Goal: Information Seeking & Learning: Find specific fact

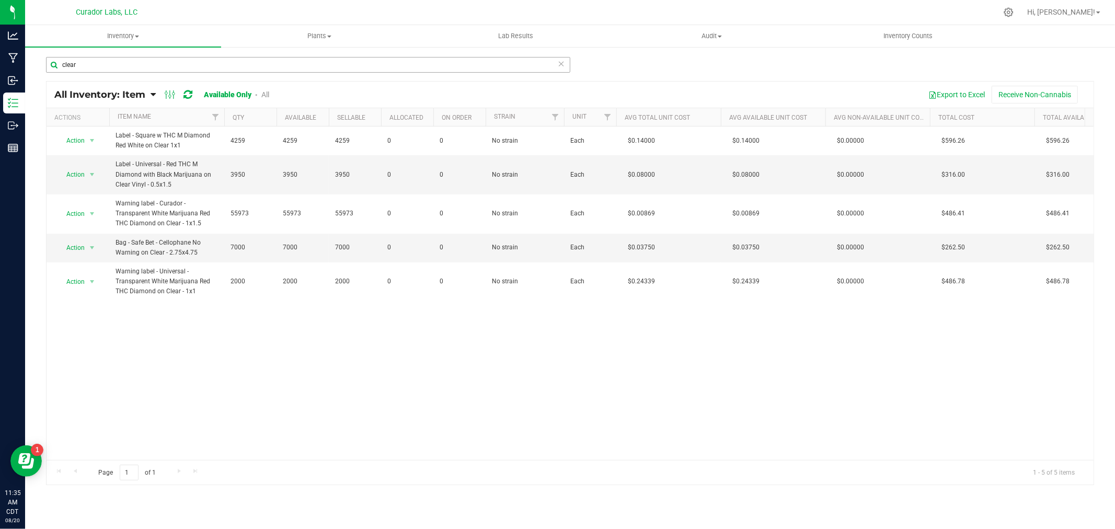
click at [136, 69] on input "clear" at bounding box center [308, 65] width 524 height 16
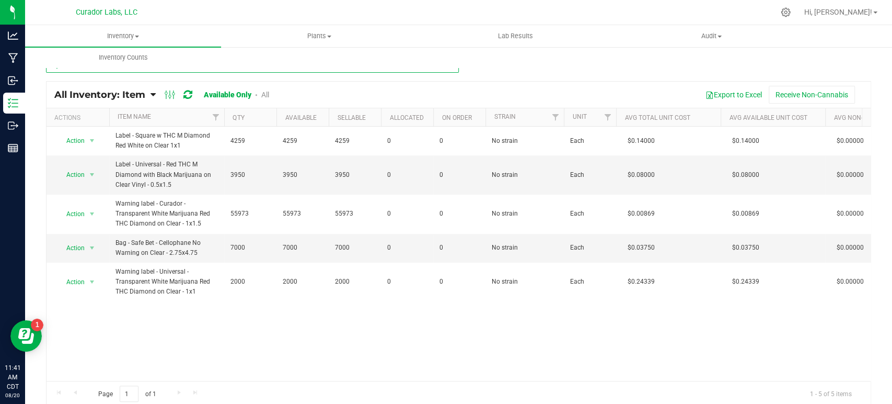
click at [202, 70] on input "clear" at bounding box center [252, 65] width 413 height 16
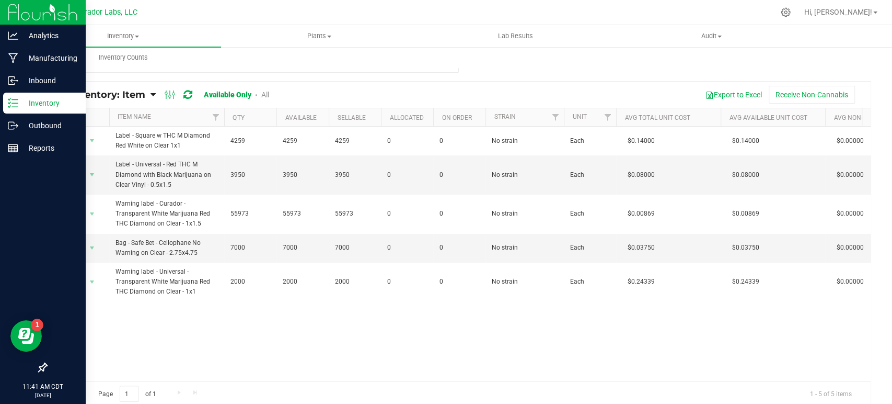
click at [15, 108] on icon at bounding box center [13, 103] width 10 height 10
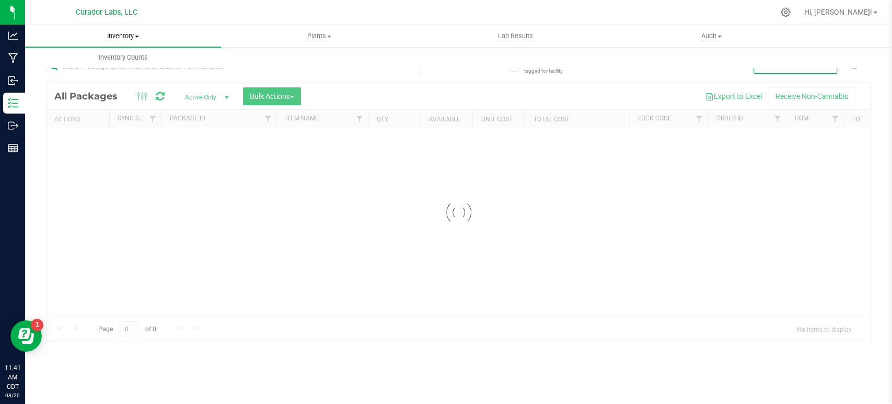
click at [118, 34] on span "Inventory" at bounding box center [123, 35] width 196 height 9
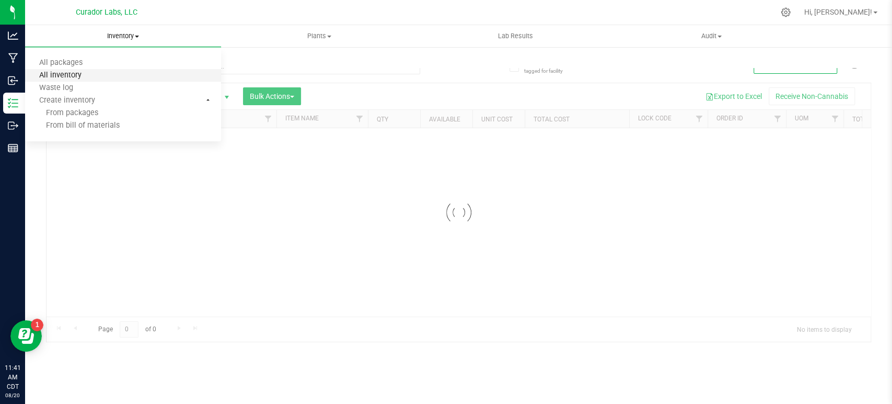
click at [86, 74] on span "All inventory" at bounding box center [60, 75] width 71 height 9
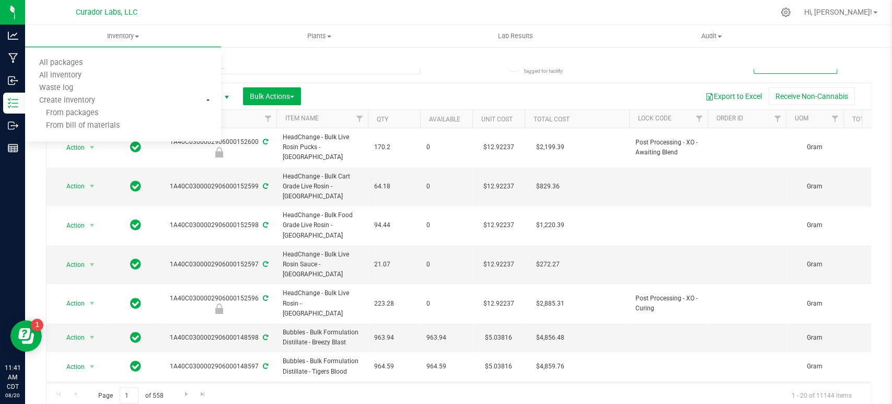
click at [355, 85] on div "All Packages Active Only Active Only Lab Samples Locked All External Internal B…" at bounding box center [459, 96] width 824 height 26
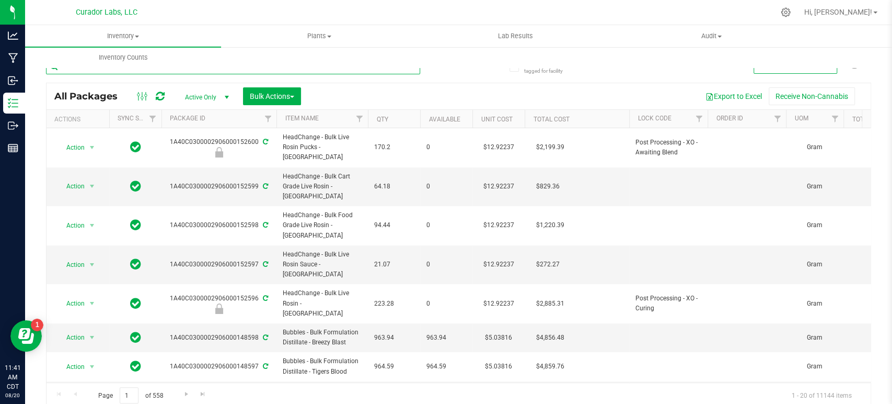
click at [197, 69] on input "text" at bounding box center [233, 67] width 374 height 16
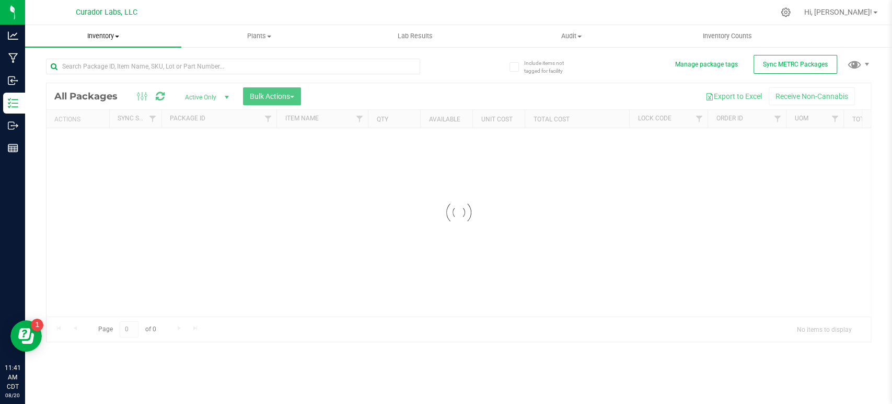
click at [109, 42] on uib-tab-heading "Inventory All packages All inventory Waste log Create inventory" at bounding box center [103, 36] width 156 height 22
click at [79, 80] on li "All inventory" at bounding box center [103, 76] width 156 height 13
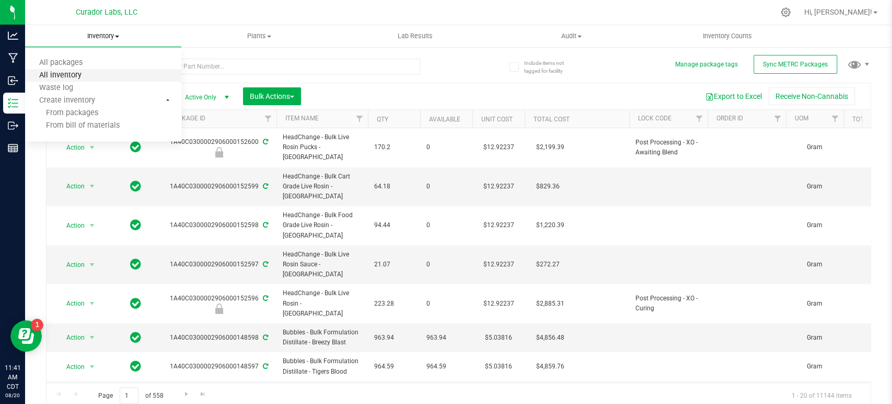
click at [84, 76] on span "All inventory" at bounding box center [60, 75] width 71 height 9
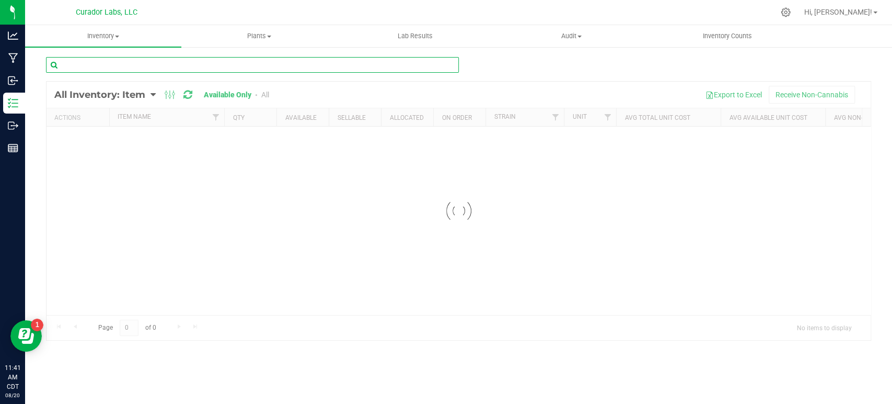
click at [98, 63] on input "text" at bounding box center [252, 65] width 413 height 16
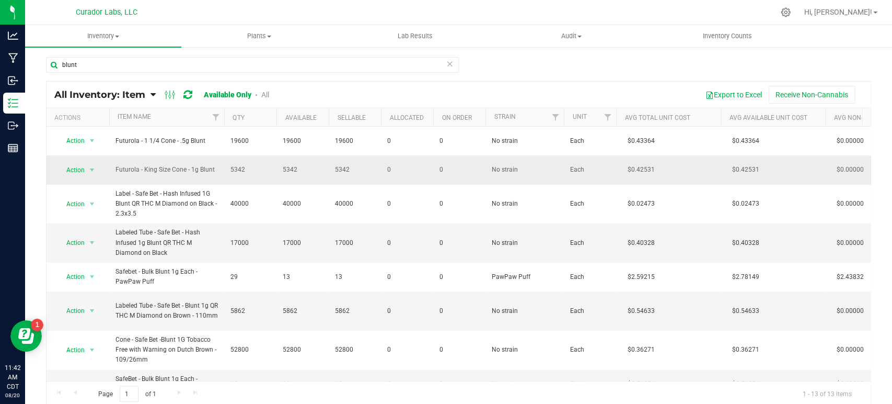
drag, startPoint x: 215, startPoint y: 168, endPoint x: 116, endPoint y: 171, distance: 98.8
click at [116, 171] on span "Futurola - King Size Cone - 1g Blunt" at bounding box center [167, 170] width 102 height 10
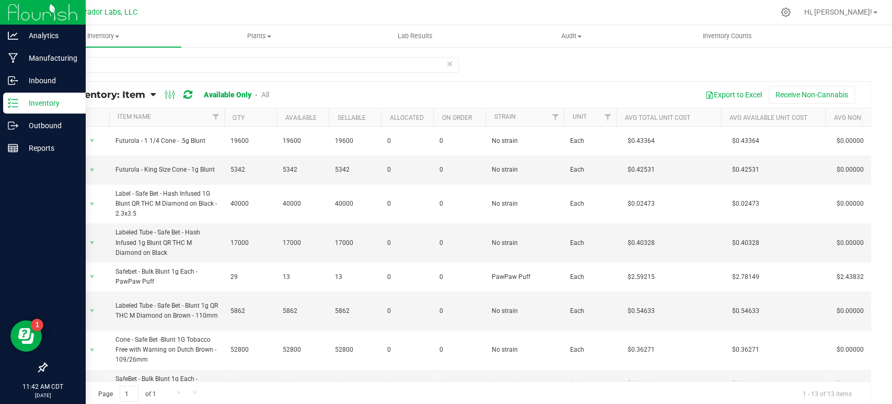
copy span "Futurola - King Size Cone - 1g Blunt"
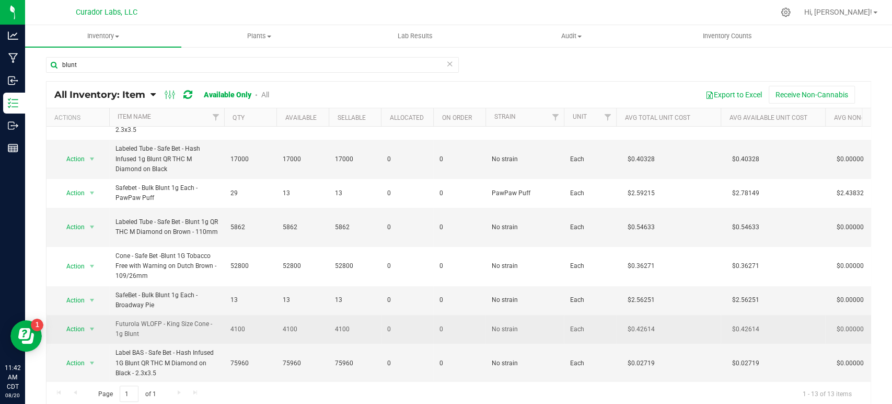
drag, startPoint x: 154, startPoint y: 334, endPoint x: 113, endPoint y: 325, distance: 41.7
click at [113, 325] on td "Futurola WLOFP - King Size Cone - 1g Blunt" at bounding box center [166, 329] width 115 height 29
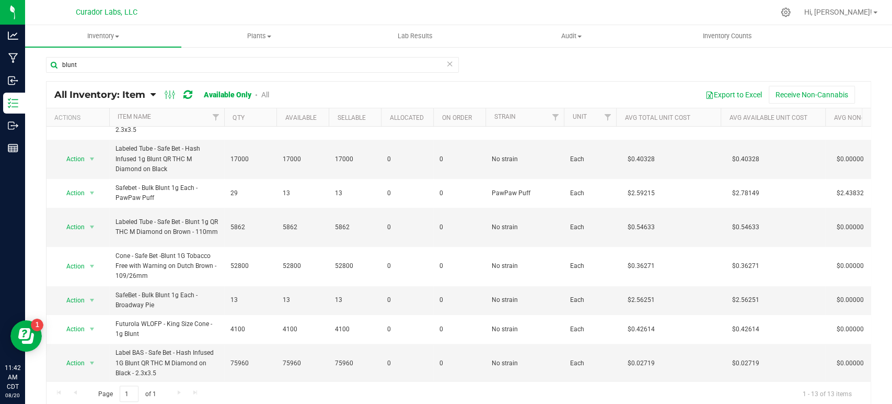
copy span "Futurola WLOFP - King Size Cone - 1g Blunt"
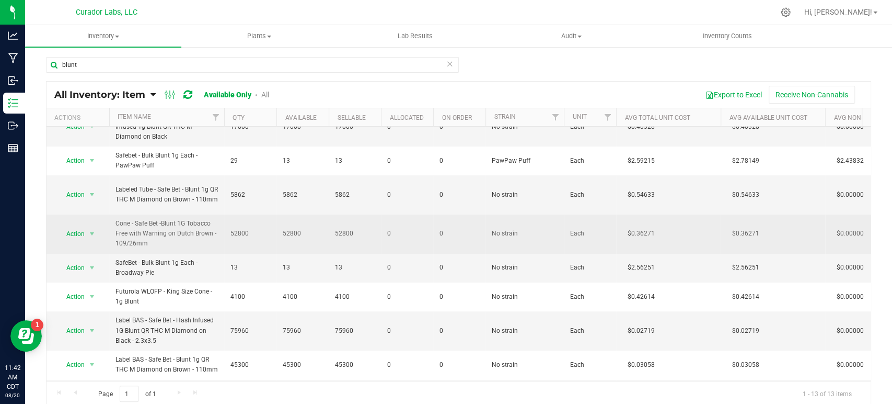
drag, startPoint x: 156, startPoint y: 240, endPoint x: 114, endPoint y: 221, distance: 45.6
click at [114, 221] on td "Cone - Safe Bet -Blunt 1G Tobacco Free with Warning on Dutch Brown - 109/26mm" at bounding box center [166, 233] width 115 height 39
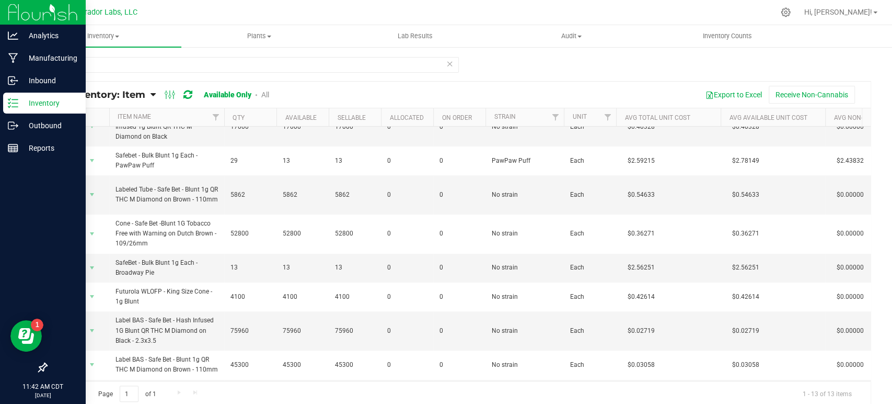
copy span "Cone - Safe Bet -Blunt 1G Tobacco Free with Warning on Dutch Brown - 109/26mm"
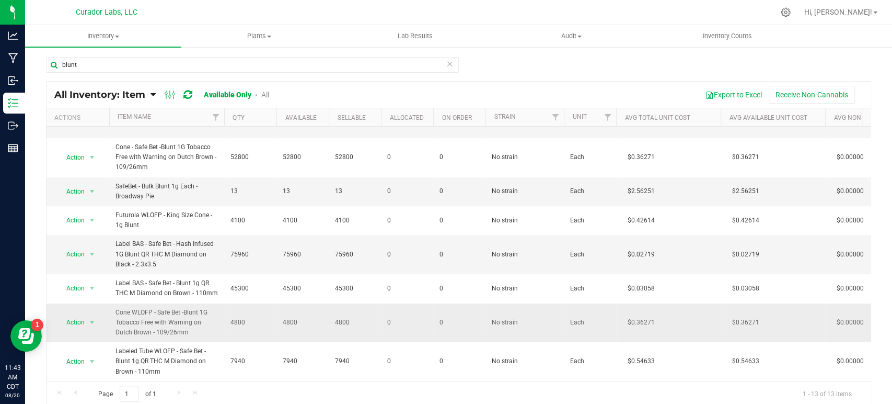
drag, startPoint x: 168, startPoint y: 321, endPoint x: 111, endPoint y: 301, distance: 60.5
click at [111, 303] on td "Cone WLOFP - Safe Bet -Blunt 1G Tobacco Free with Warning on Dutch Brown - 109/…" at bounding box center [166, 322] width 115 height 39
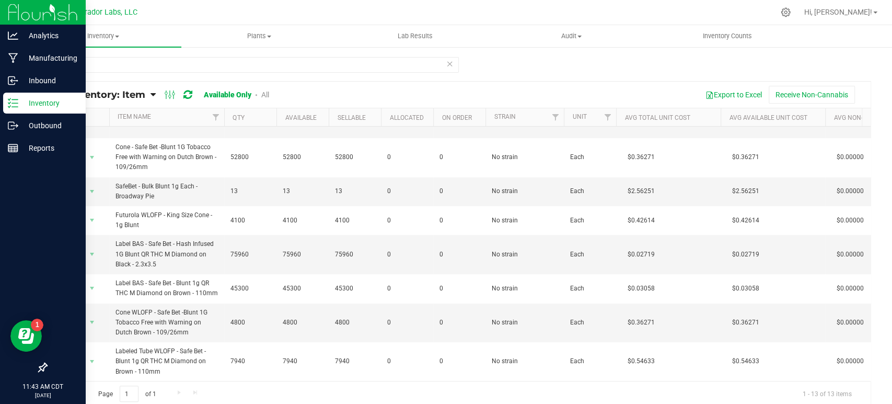
copy span "Cone WLOFP - Safe Bet -Blunt 1G Tobacco Free with Warning on Dutch Brown - 109/…"
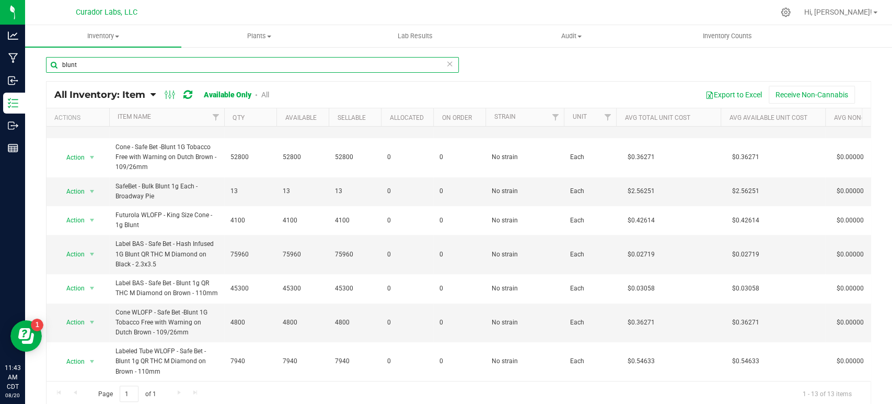
click at [137, 60] on input "blunt" at bounding box center [252, 65] width 413 height 16
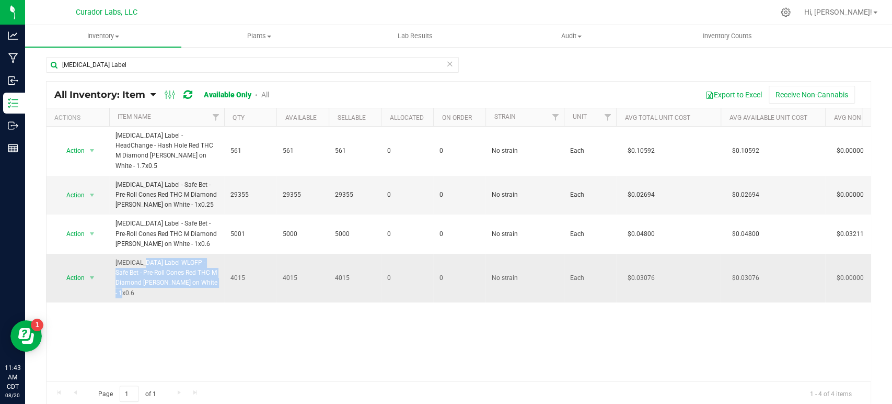
drag, startPoint x: 190, startPoint y: 271, endPoint x: 113, endPoint y: 252, distance: 79.1
click at [113, 254] on td "[MEDICAL_DATA] Label WLOFP - Safe Bet - Pre-Roll Cones Red THC M Diamond [PERSO…" at bounding box center [166, 278] width 115 height 49
copy span "[MEDICAL_DATA] Label WLOFP - Safe Bet - Pre-Roll Cones Red THC M Diamond [PERSO…"
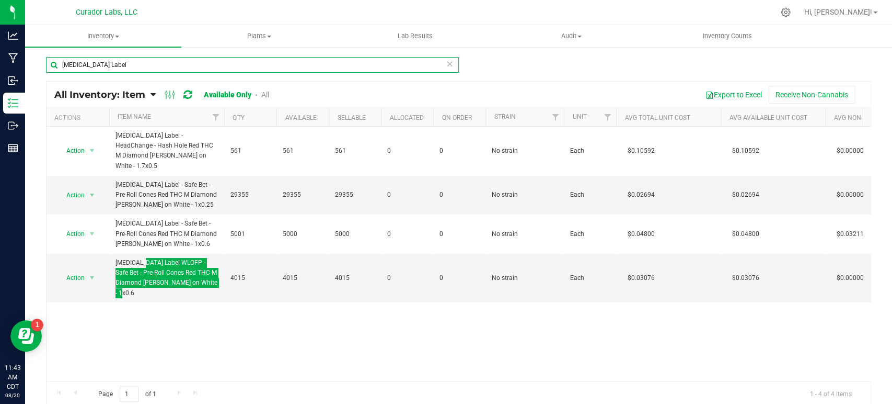
click at [95, 60] on input "Crutch Label" at bounding box center [252, 65] width 413 height 16
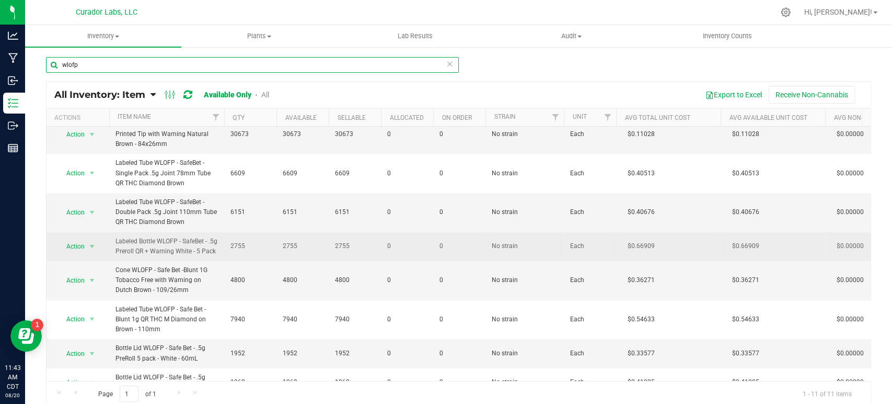
scroll to position [132, 0]
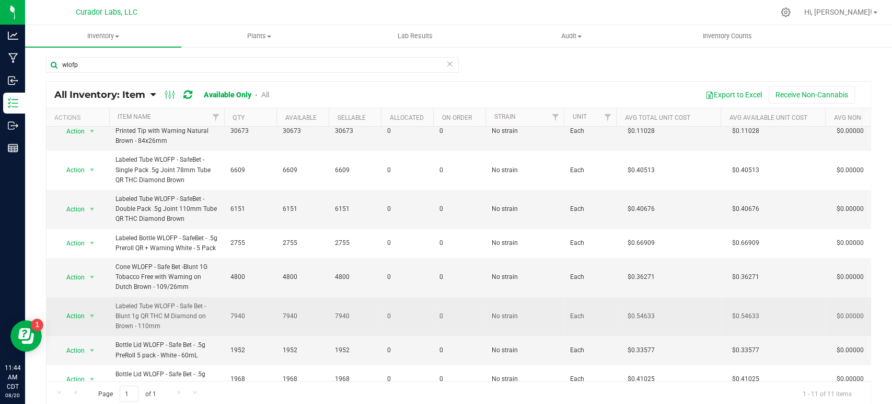
drag, startPoint x: 167, startPoint y: 305, endPoint x: 116, endPoint y: 287, distance: 54.4
click at [116, 301] on span "Labeled Tube WLOFP - Safe Bet - Blunt 1g QR THC M Diamond on Brown - 110mm" at bounding box center [167, 316] width 102 height 30
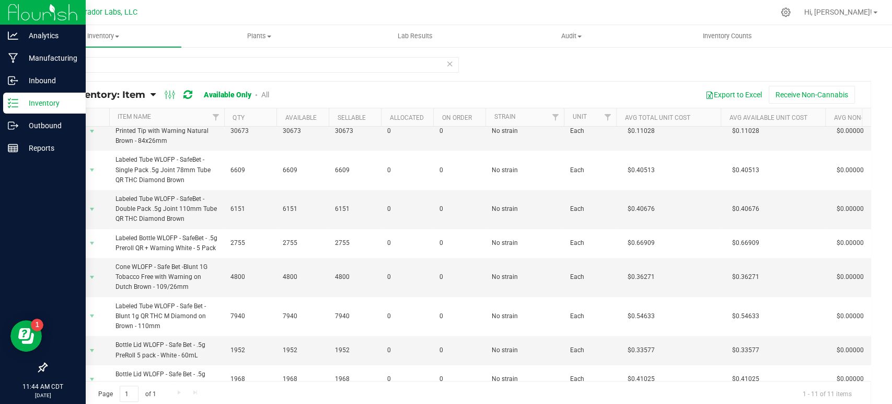
copy span "Labeled Tube WLOFP - Safe Bet - Blunt 1g QR THC M Diamond on Brown - 110mm"
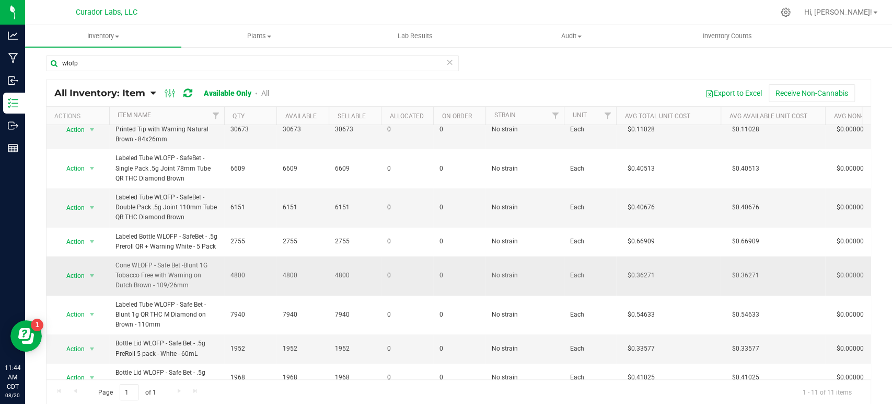
scroll to position [2, 0]
click at [167, 65] on input "wlofp" at bounding box center [252, 63] width 413 height 16
type input "c"
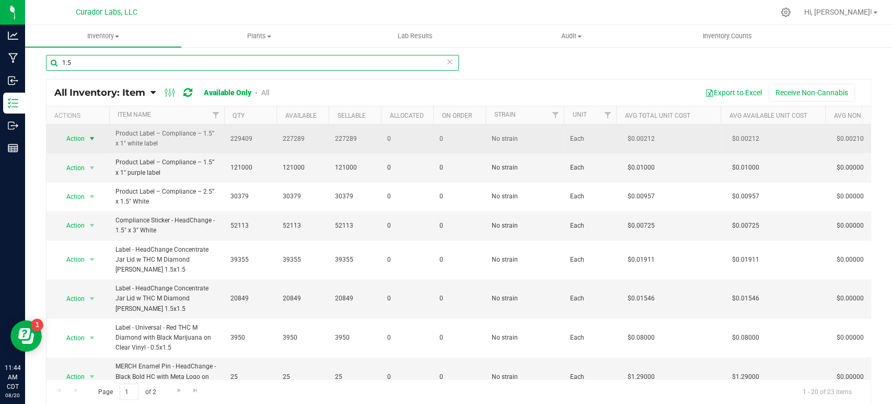
type input "1.5"
click at [79, 141] on span "Action" at bounding box center [71, 138] width 28 height 15
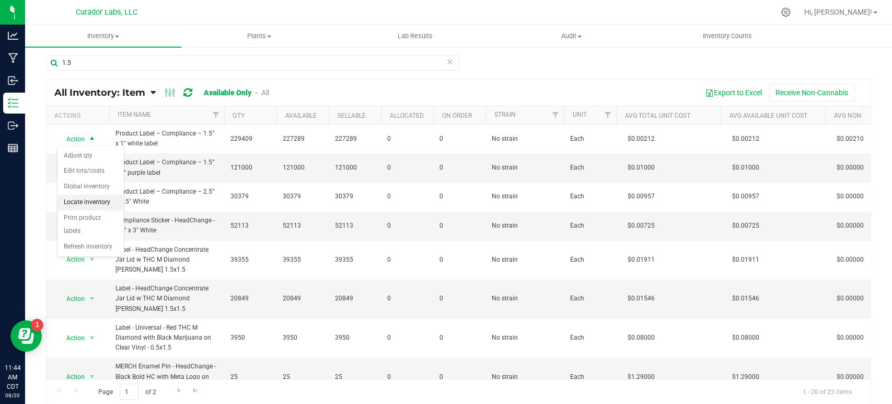
click at [91, 205] on li "Locate inventory" at bounding box center [91, 202] width 66 height 16
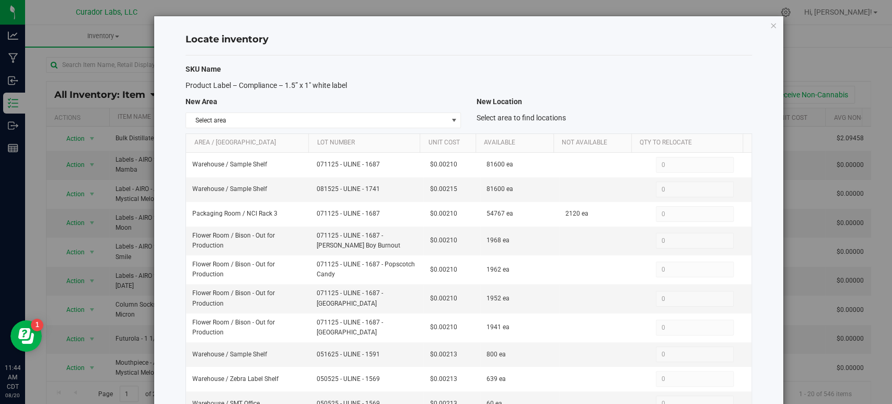
drag, startPoint x: 357, startPoint y: 87, endPoint x: 177, endPoint y: 86, distance: 179.8
click at [178, 86] on div "Product Label – Compliance – 1.5” x 1" white label" at bounding box center [323, 85] width 291 height 11
copy span "Product Label – Compliance – 1.5” x 1" white label"
click at [770, 27] on icon "button" at bounding box center [773, 25] width 7 height 13
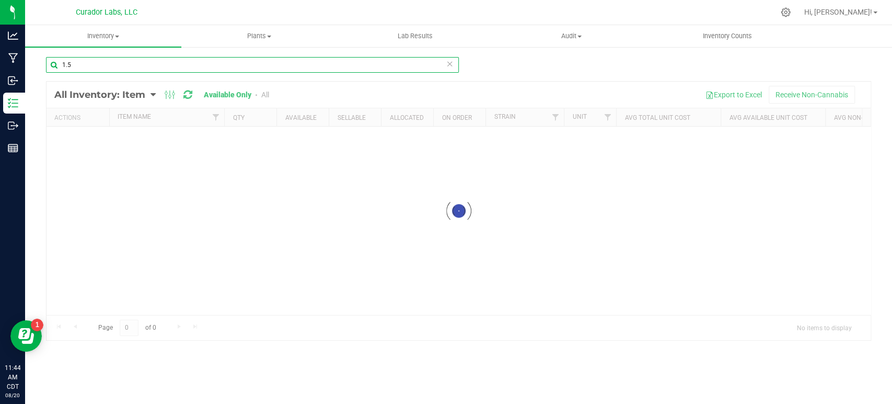
click at [244, 66] on input "1.5" at bounding box center [252, 65] width 413 height 16
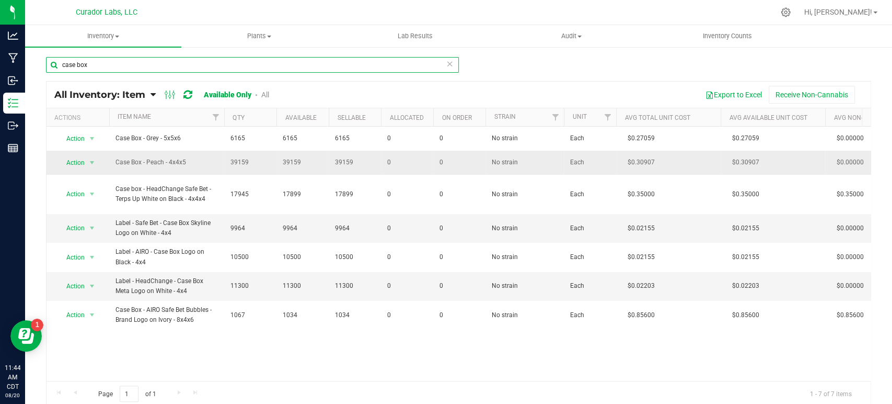
type input "case box"
drag, startPoint x: 189, startPoint y: 162, endPoint x: 116, endPoint y: 165, distance: 73.2
click at [116, 165] on span "Case Box - Peach - 4x4x5" at bounding box center [167, 162] width 102 height 10
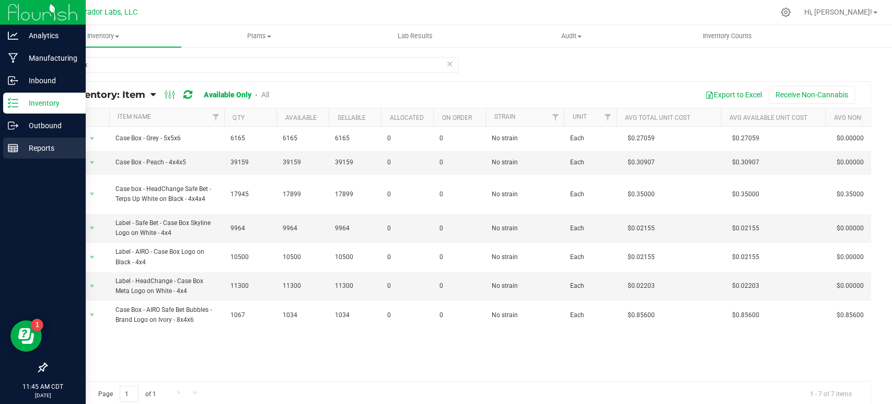
copy span "Case Box - Peach - 4x4x5"
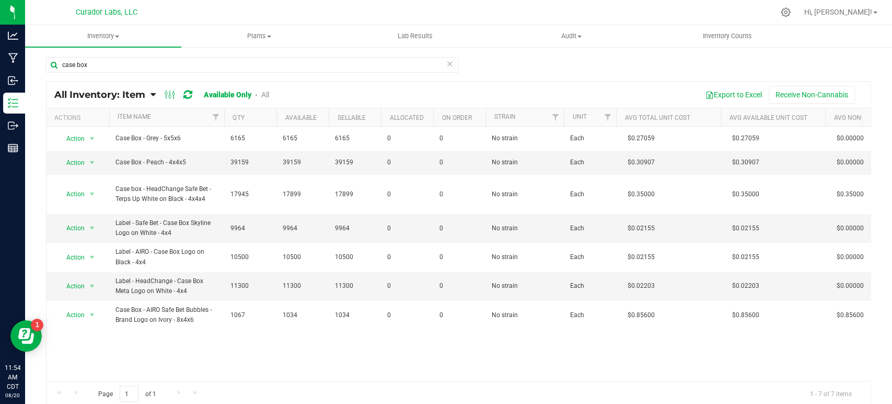
click at [239, 390] on div "Page 1 of 1 1 - 7 of 7 items" at bounding box center [459, 393] width 824 height 25
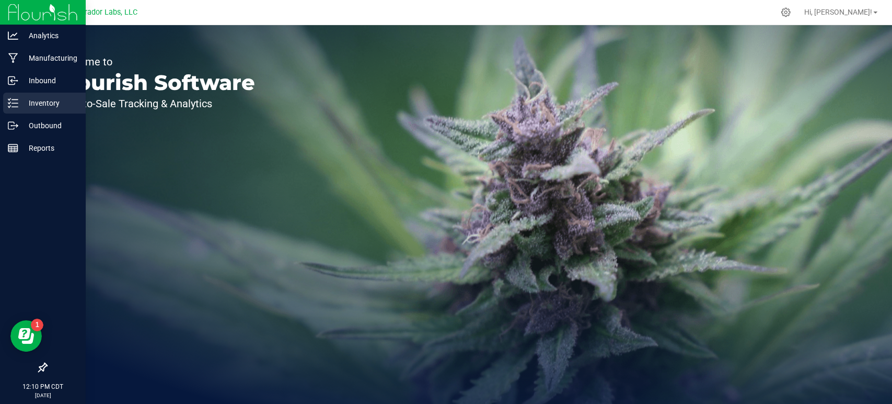
click at [30, 107] on p "Inventory" at bounding box center [49, 103] width 63 height 13
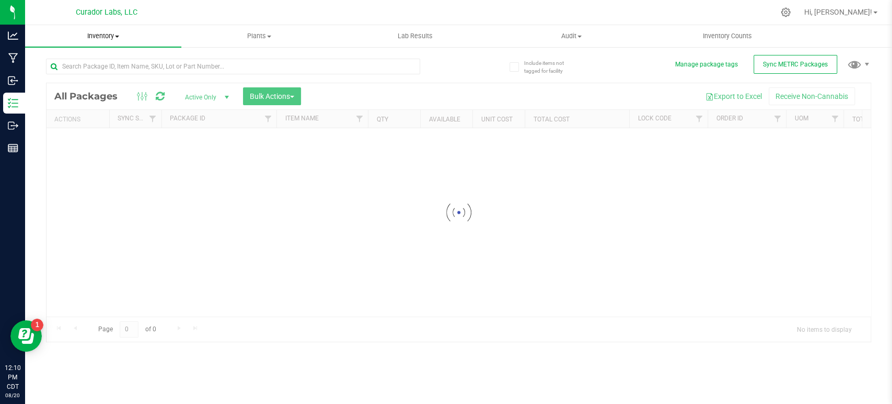
click at [106, 36] on span "Inventory" at bounding box center [103, 35] width 156 height 9
click at [71, 71] on span "All inventory" at bounding box center [60, 75] width 71 height 9
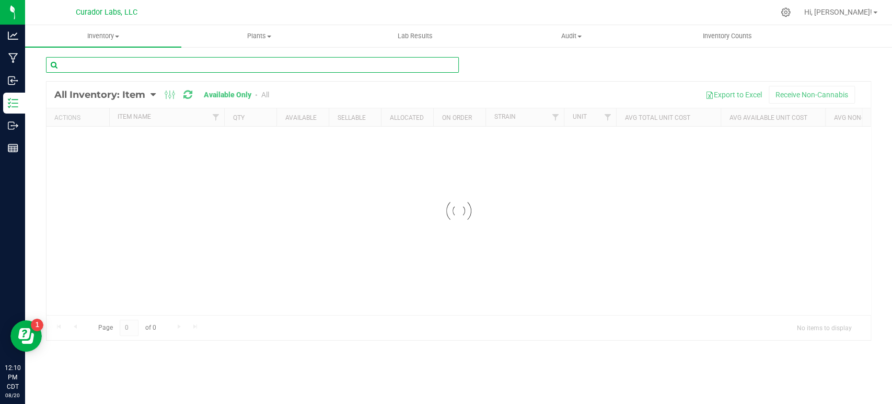
click at [81, 69] on input "text" at bounding box center [252, 65] width 413 height 16
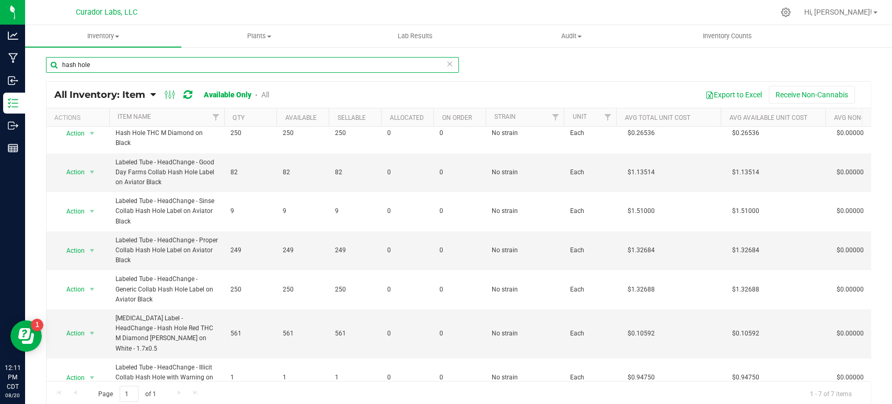
scroll to position [17, 0]
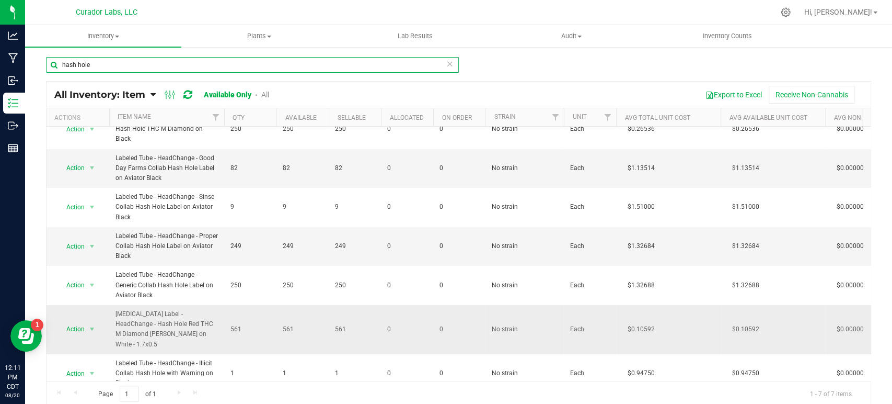
type input "hash hole"
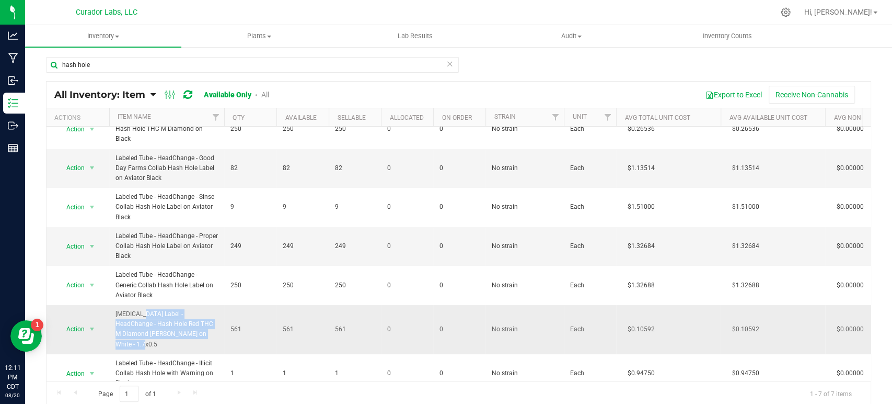
drag, startPoint x: 190, startPoint y: 328, endPoint x: 115, endPoint y: 304, distance: 78.5
click at [116, 309] on span "Crutch Label - HeadChange - Hash Hole Red THC M Diamond Black MJ on White - 1.7…" at bounding box center [167, 329] width 102 height 40
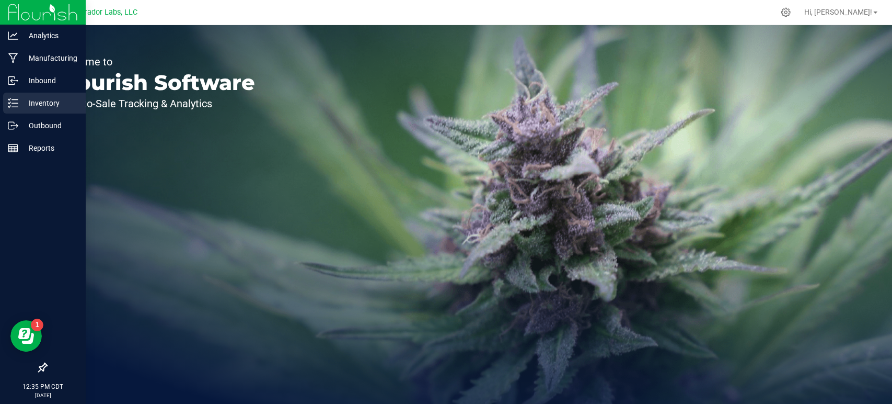
click at [19, 109] on div "Inventory" at bounding box center [44, 103] width 83 height 21
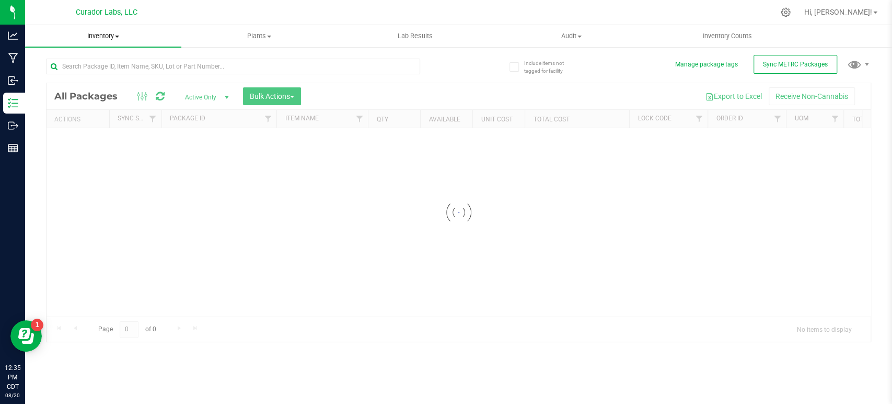
click at [100, 38] on span "Inventory" at bounding box center [103, 35] width 156 height 9
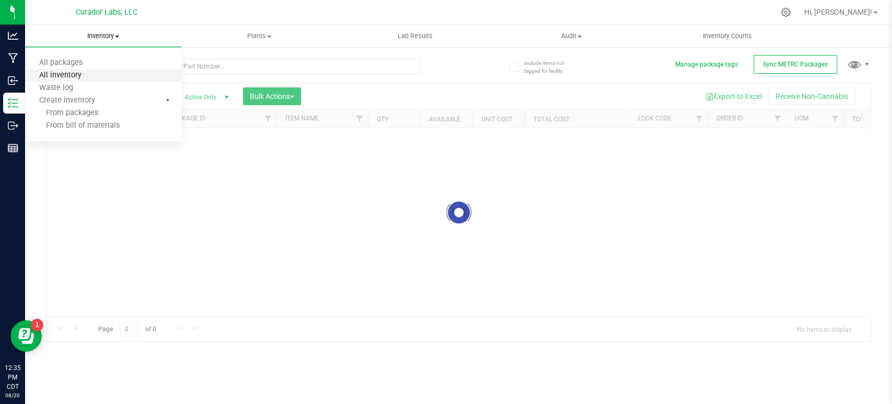
click at [72, 75] on span "All inventory" at bounding box center [60, 75] width 71 height 9
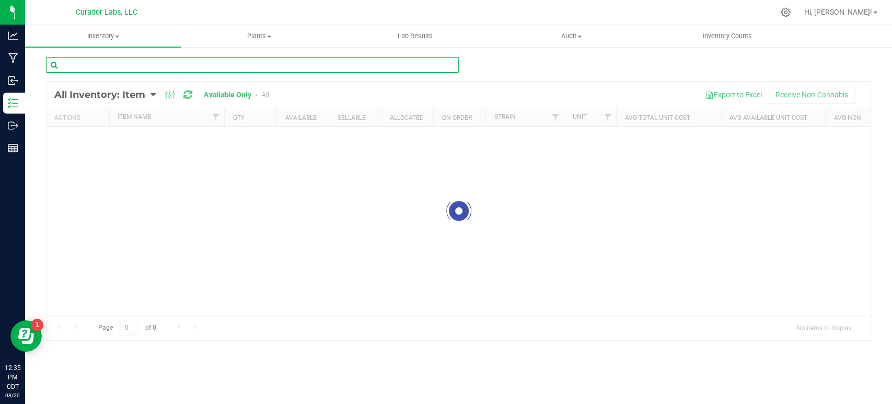
click at [84, 65] on input "text" at bounding box center [252, 65] width 413 height 16
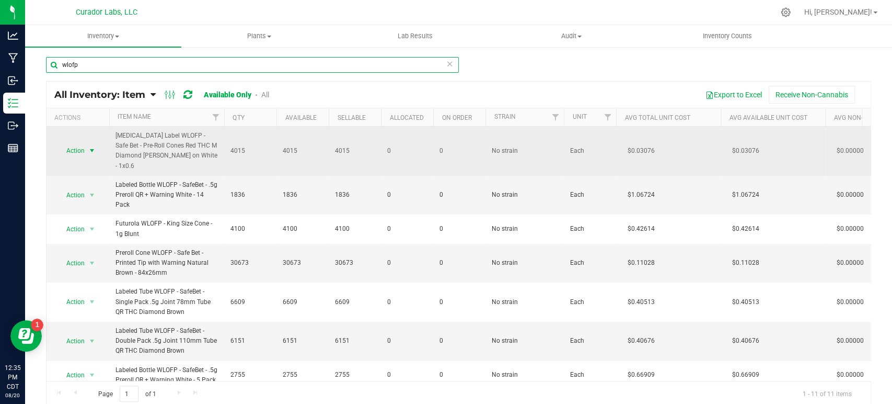
type input "wlofp"
click at [86, 146] on span "select" at bounding box center [92, 150] width 13 height 15
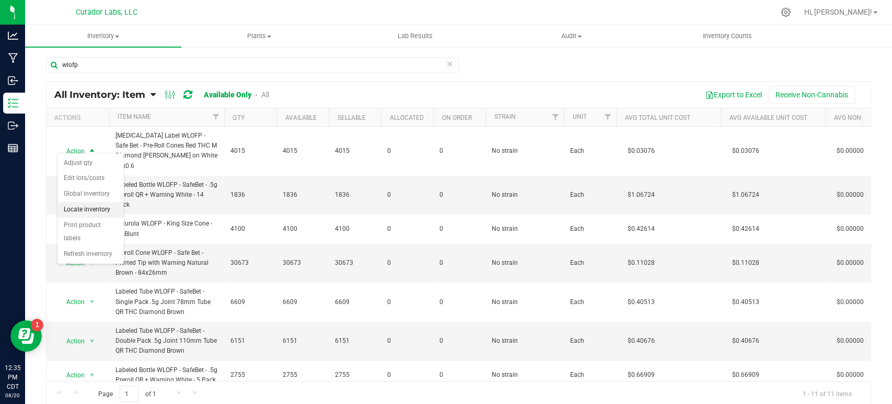
click at [102, 211] on li "Locate inventory" at bounding box center [91, 210] width 66 height 16
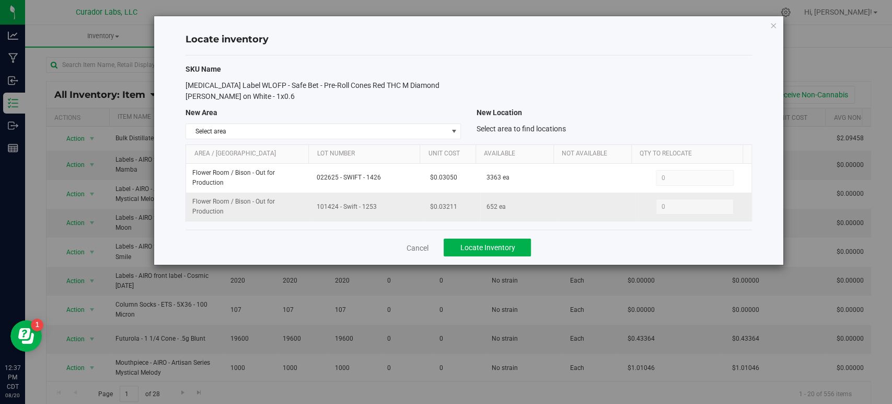
drag, startPoint x: 378, startPoint y: 205, endPoint x: 296, endPoint y: 208, distance: 82.6
click at [296, 208] on tr "Flower Room / Bison - Out for Production 101424 - Swift - 1253 $0.03211 652 ea …" at bounding box center [468, 206] width 565 height 28
copy tr "101424 - Swift - 1253"
drag, startPoint x: 463, startPoint y: 205, endPoint x: 422, endPoint y: 205, distance: 41.3
click at [423, 205] on td "$0.03211" at bounding box center [451, 206] width 56 height 28
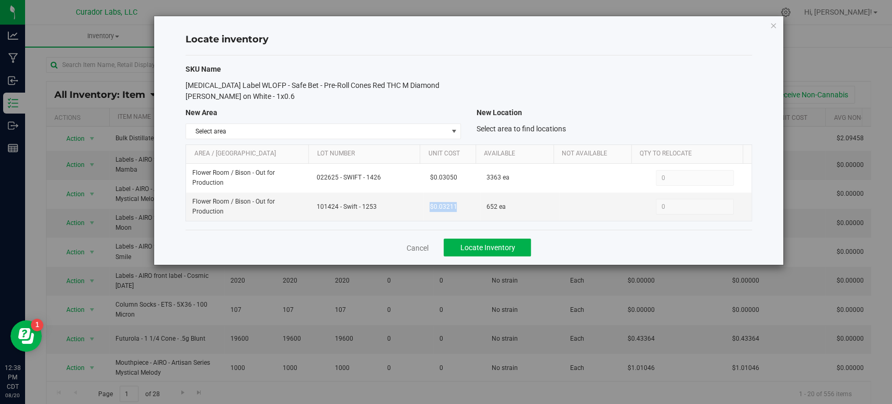
copy span "$0.03211"
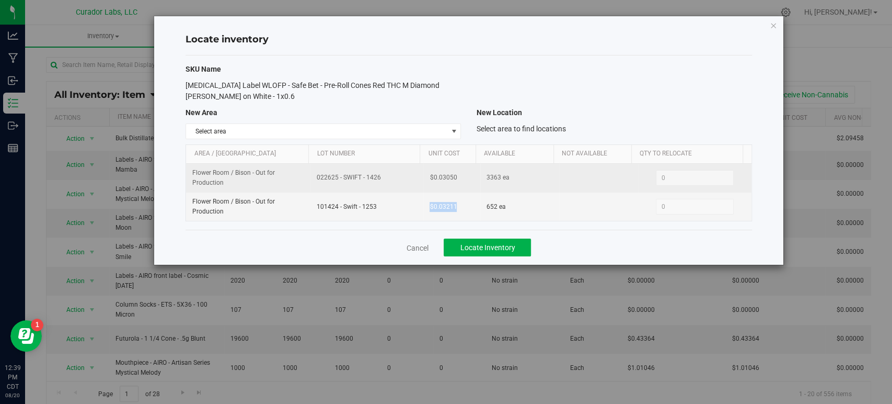
drag, startPoint x: 367, startPoint y: 179, endPoint x: 307, endPoint y: 179, distance: 60.1
click at [307, 179] on tr "Flower Room / Bison - Out for Production 022625 - SWIFT - 1426 $0.03050 3363 ea…" at bounding box center [468, 178] width 565 height 29
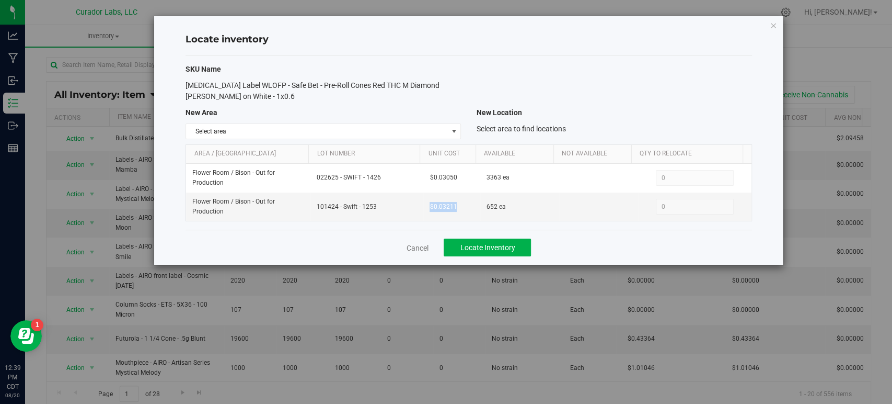
copy tr "022625 - SWIFT - 1426"
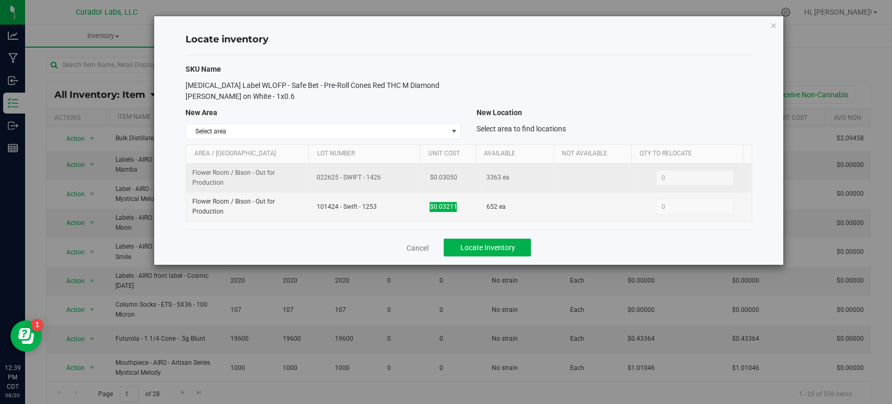
drag, startPoint x: 431, startPoint y: 175, endPoint x: 409, endPoint y: 175, distance: 22.0
click at [409, 175] on tr "Flower Room / Bison - Out for Production 022625 - SWIFT - 1426 $0.03050 3363 ea…" at bounding box center [468, 178] width 565 height 29
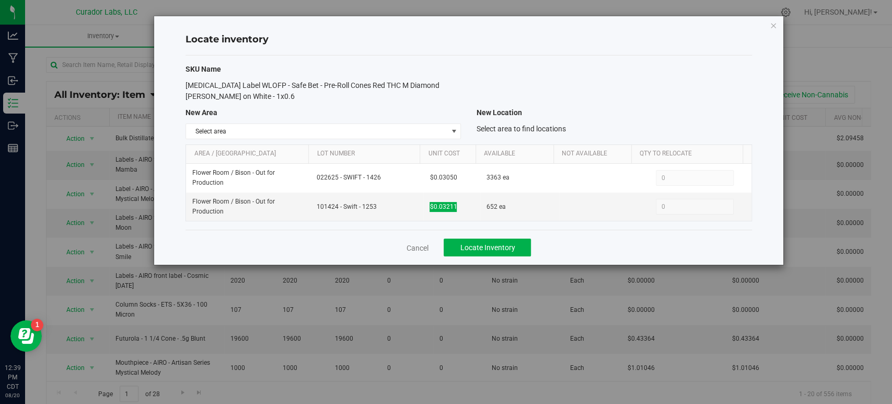
copy tr "$0.03050"
click at [343, 90] on div "[MEDICAL_DATA] Label WLOFP - Safe Bet - Pre-Roll Cones Red THC M Diamond [PERSO…" at bounding box center [323, 91] width 291 height 22
click at [421, 249] on link "Cancel" at bounding box center [417, 248] width 22 height 10
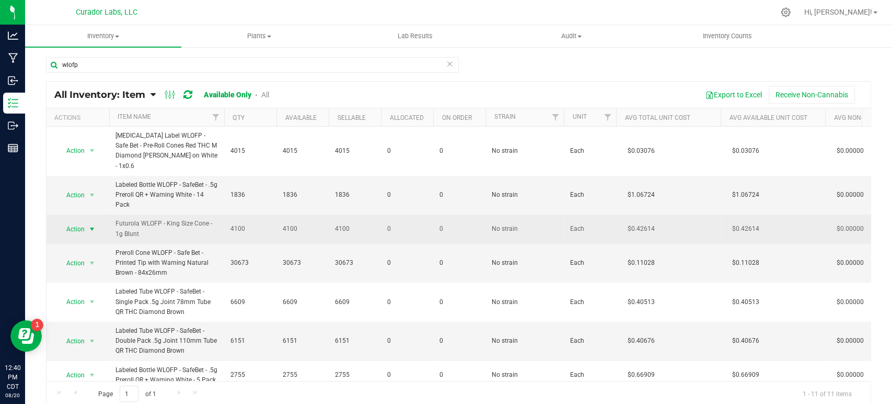
click at [87, 222] on span "select" at bounding box center [92, 229] width 13 height 15
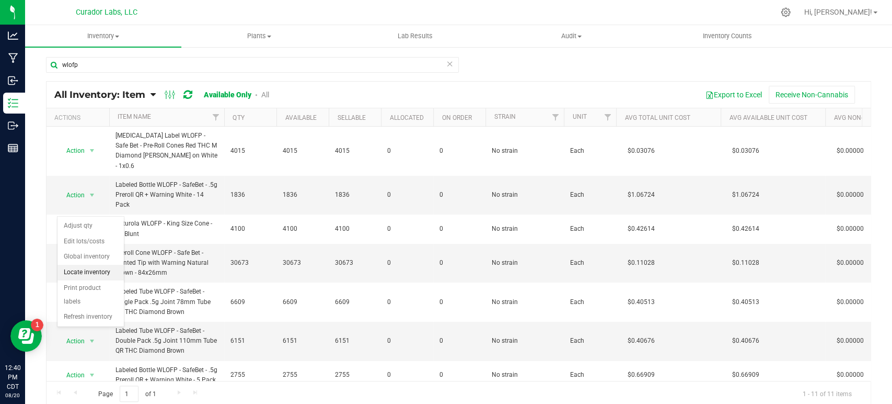
click at [86, 268] on li "Locate inventory" at bounding box center [91, 273] width 66 height 16
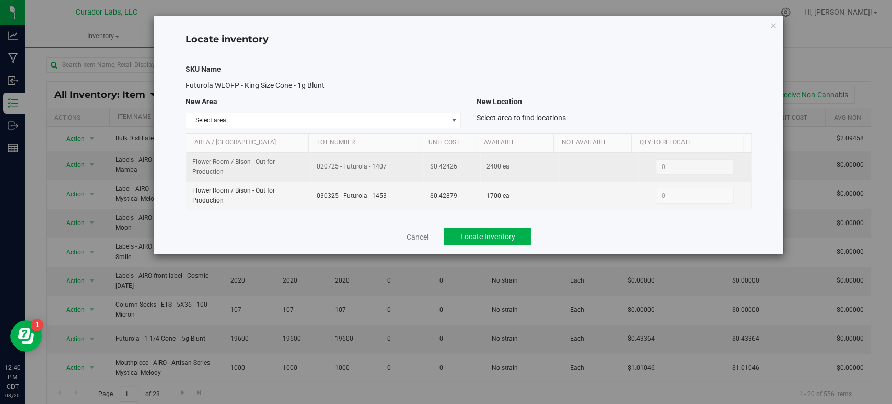
drag, startPoint x: 385, startPoint y: 165, endPoint x: 308, endPoint y: 167, distance: 77.4
click at [308, 167] on tr "Flower Room / Bison - Out for Production 020725 - Futurola - 1407 $0.42426 2400…" at bounding box center [468, 167] width 565 height 29
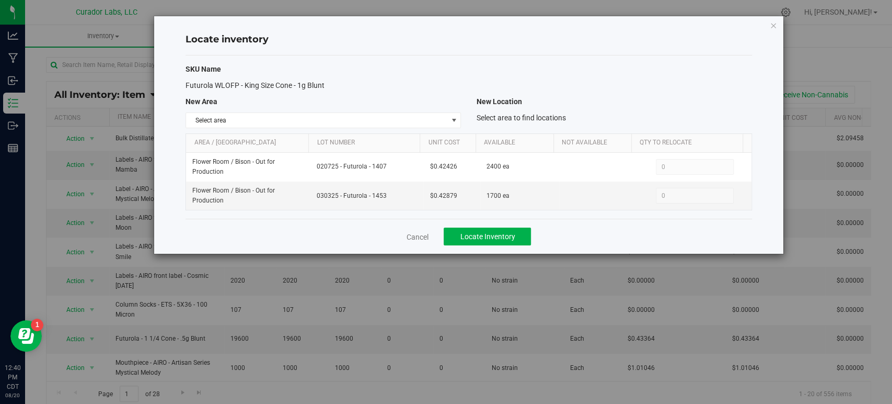
copy tr "020725 - Futurola - 1407"
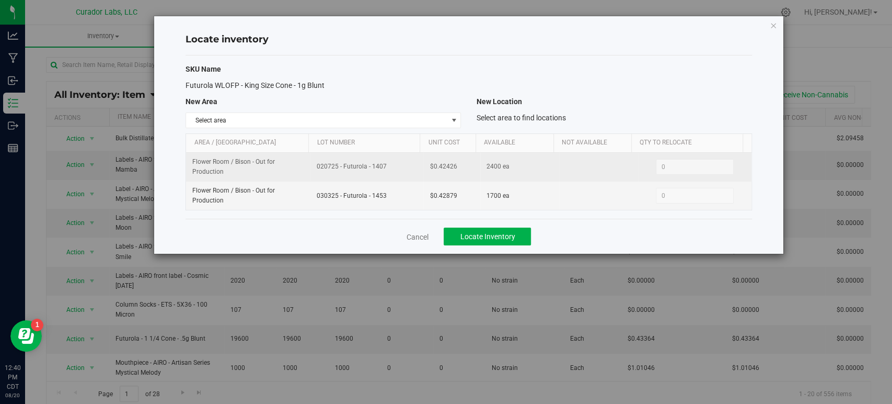
drag, startPoint x: 430, startPoint y: 166, endPoint x: 399, endPoint y: 166, distance: 30.8
click at [399, 166] on tr "Flower Room / Bison - Out for Production 020725 - Futurola - 1407 $0.42426 2400…" at bounding box center [468, 167] width 565 height 29
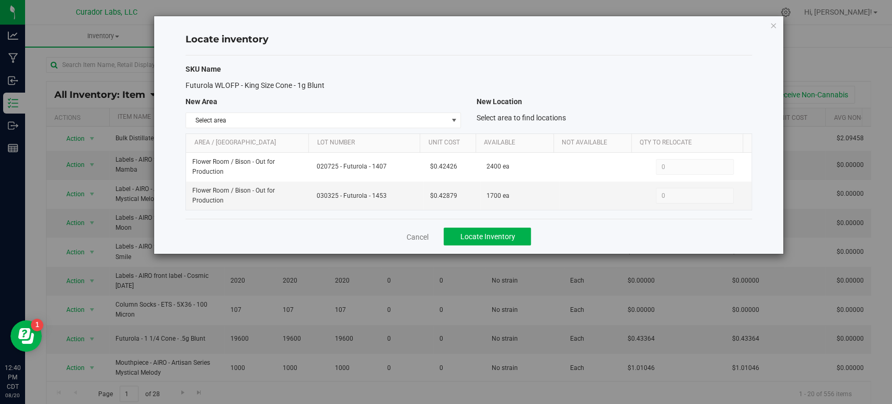
copy tr "$0.42426"
click at [409, 237] on link "Cancel" at bounding box center [417, 237] width 22 height 10
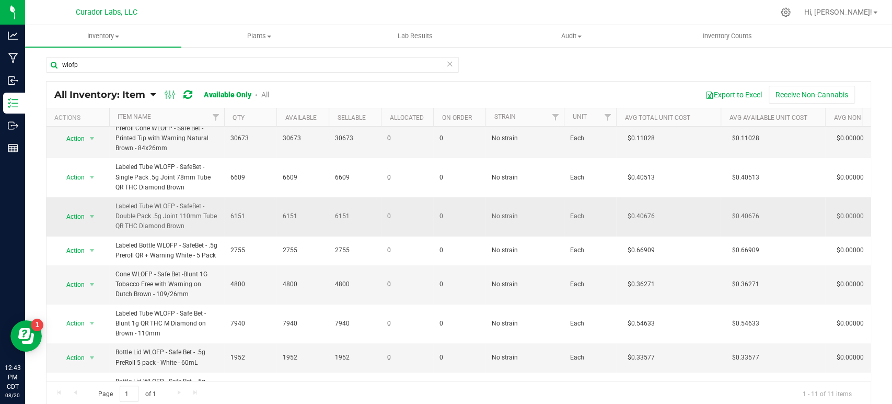
scroll to position [132, 0]
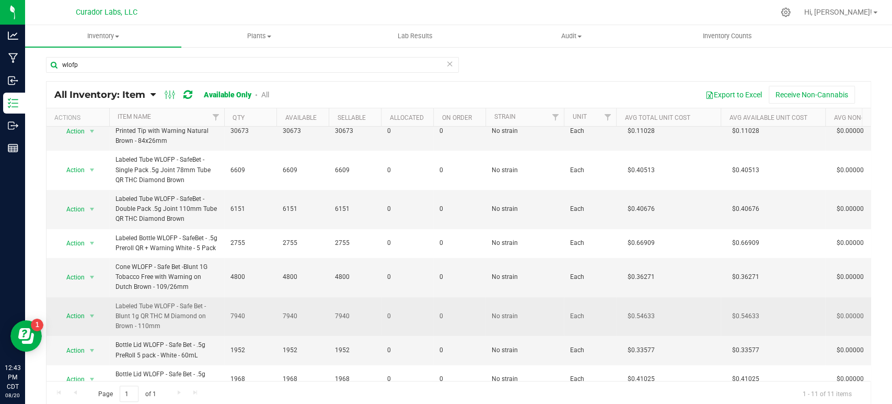
click at [163, 309] on span "Labeled Tube WLOFP - Safe Bet - Blunt 1g QR THC M Diamond on Brown - 110mm" at bounding box center [167, 316] width 102 height 30
click at [88, 312] on span "select" at bounding box center [92, 316] width 8 height 8
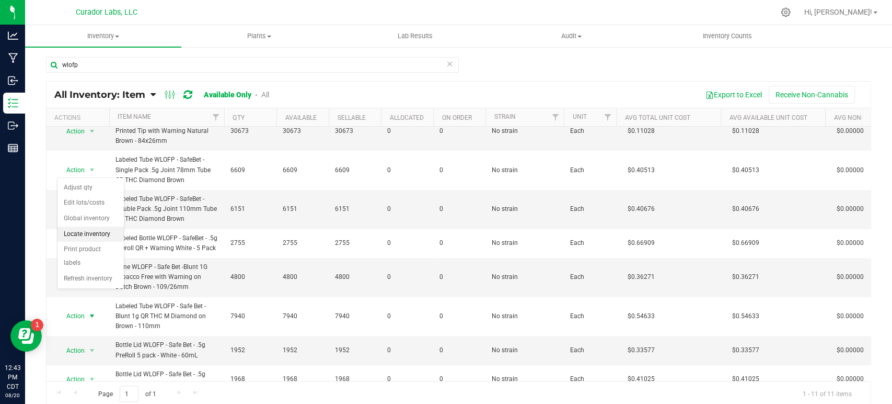
click at [100, 238] on li "Locate inventory" at bounding box center [91, 234] width 66 height 16
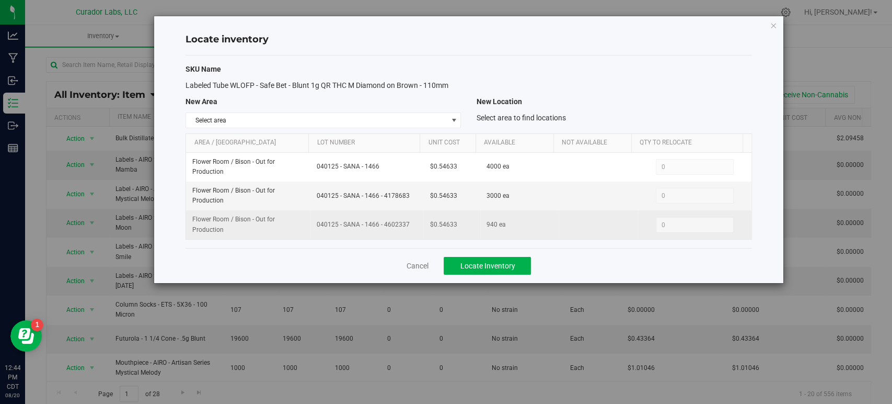
drag, startPoint x: 407, startPoint y: 225, endPoint x: 346, endPoint y: 230, distance: 61.3
click at [346, 230] on td "040125 - SANA - 1466 - 4602337" at bounding box center [367, 224] width 113 height 28
click at [367, 228] on span "040125 - SANA - 1466 - 4602337" at bounding box center [367, 225] width 100 height 10
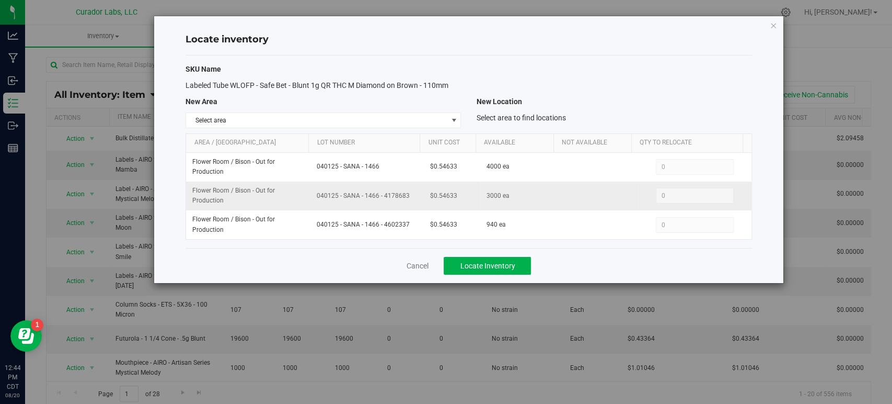
drag, startPoint x: 409, startPoint y: 194, endPoint x: 304, endPoint y: 200, distance: 105.7
click at [304, 200] on tr "Flower Room / Bison - Out for Production 040125 - SANA - 1466 - 4178683 $0.5463…" at bounding box center [468, 195] width 565 height 29
copy tr "040125 - SANA - 1466 - 4178683"
drag, startPoint x: 456, startPoint y: 196, endPoint x: 418, endPoint y: 198, distance: 37.7
click at [418, 198] on tr "Flower Room / Bison - Out for Production 040125 - SANA - 1466 - 4178683 $0.5463…" at bounding box center [468, 195] width 565 height 29
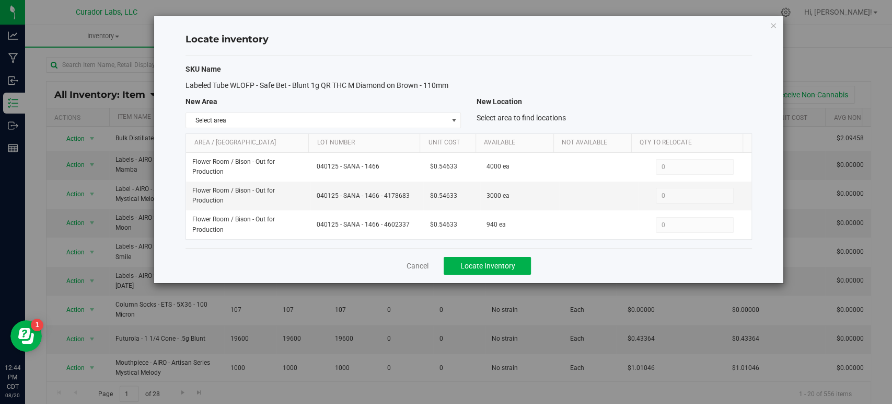
copy tr "$0.54633"
click at [426, 267] on link "Cancel" at bounding box center [417, 265] width 22 height 10
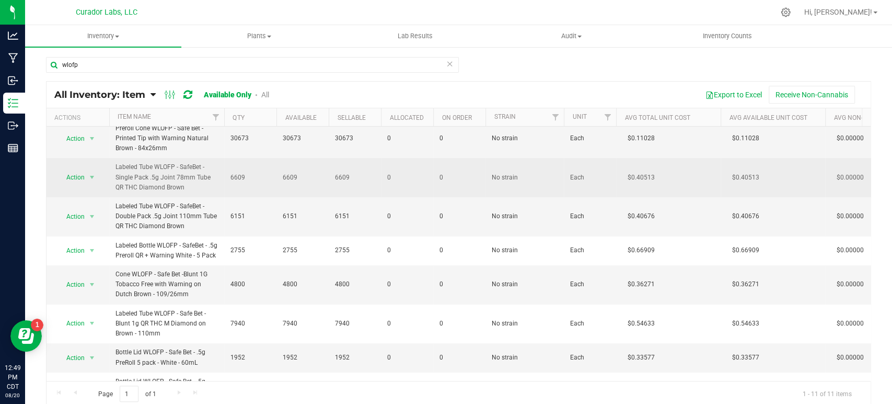
scroll to position [132, 0]
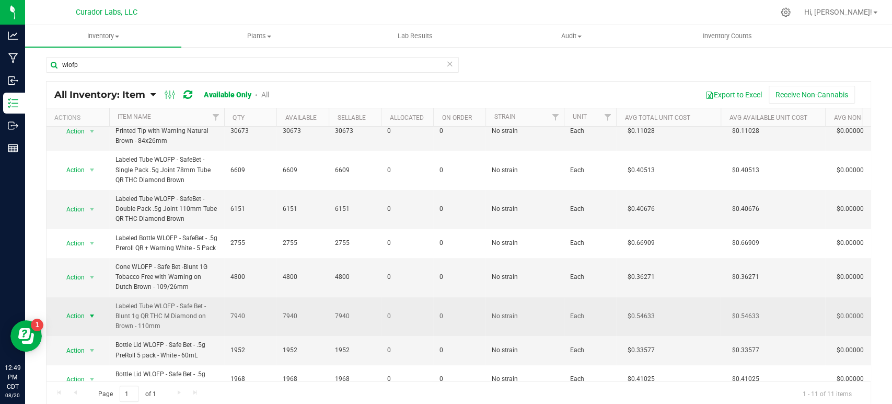
click at [86, 308] on span "select" at bounding box center [92, 315] width 13 height 15
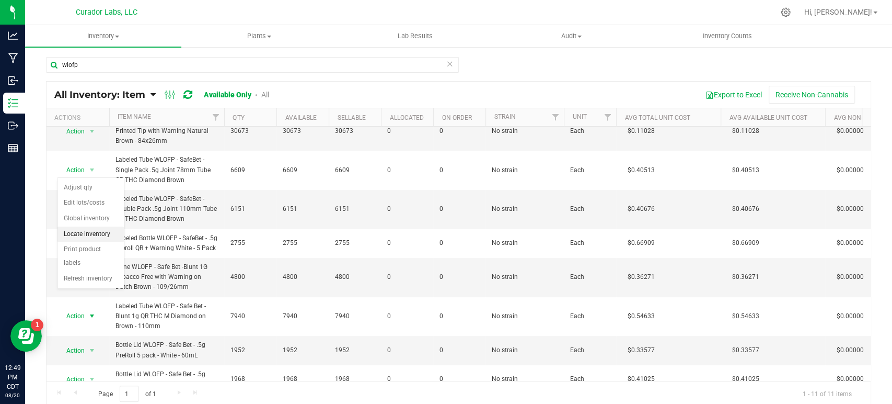
click at [104, 236] on li "Locate inventory" at bounding box center [91, 234] width 66 height 16
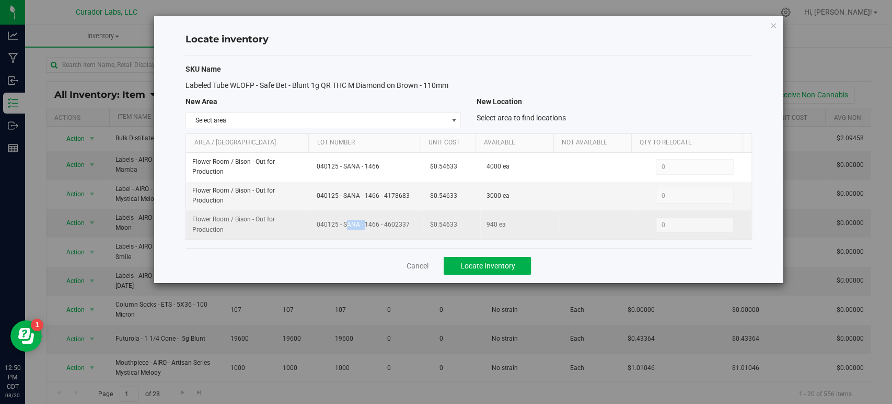
drag, startPoint x: 317, startPoint y: 222, endPoint x: 337, endPoint y: 222, distance: 19.3
click at [337, 222] on span "040125 - SANA - 1466 - 4602337" at bounding box center [367, 225] width 100 height 10
drag, startPoint x: 409, startPoint y: 225, endPoint x: 380, endPoint y: 228, distance: 29.4
click at [380, 228] on span "040125 - SANA - 1466 - 4602337" at bounding box center [367, 225] width 100 height 10
click at [392, 225] on span "040125 - SANA - 1466 - 4602337" at bounding box center [367, 225] width 100 height 10
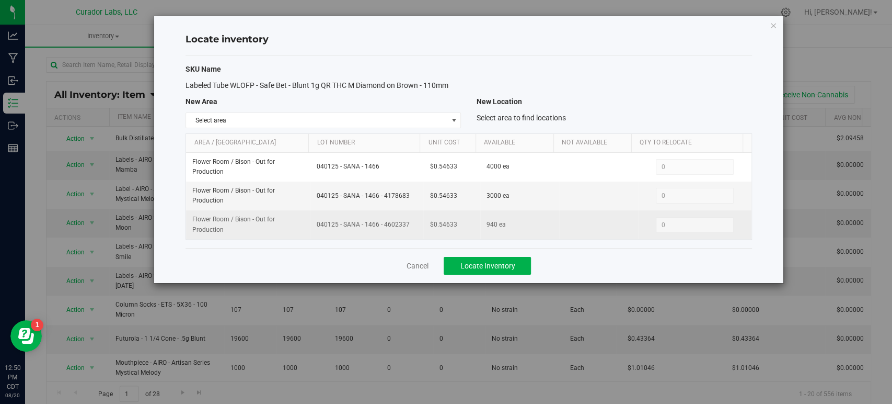
drag, startPoint x: 408, startPoint y: 224, endPoint x: 313, endPoint y: 226, distance: 95.2
click at [313, 226] on td "040125 - SANA - 1466 - 4602337" at bounding box center [367, 224] width 113 height 28
copy span "040125 - SANA - 1466 - 4602337"
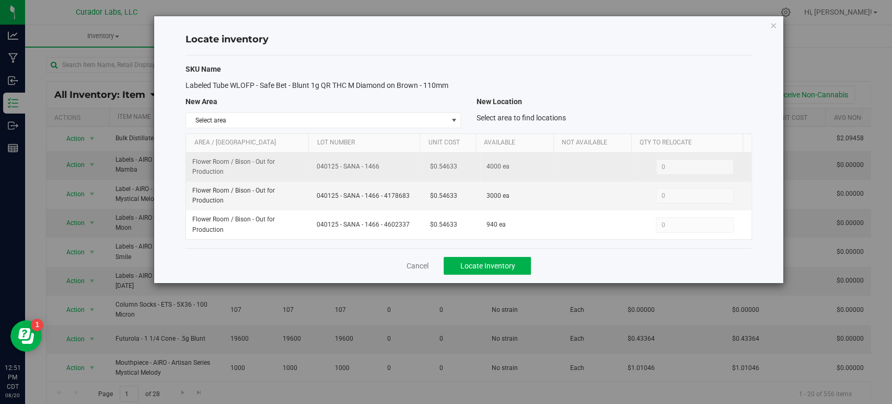
drag, startPoint x: 369, startPoint y: 167, endPoint x: 310, endPoint y: 166, distance: 58.6
click at [311, 166] on td "040125 - SANA - 1466" at bounding box center [367, 167] width 113 height 29
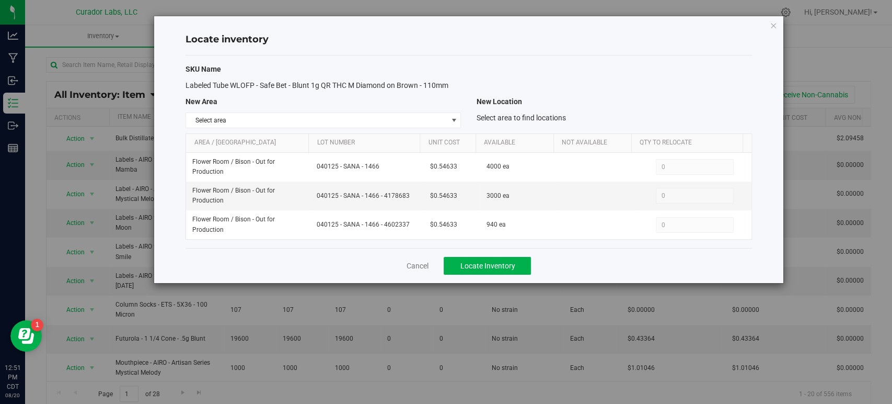
copy span "040125 - SANA - 1466"
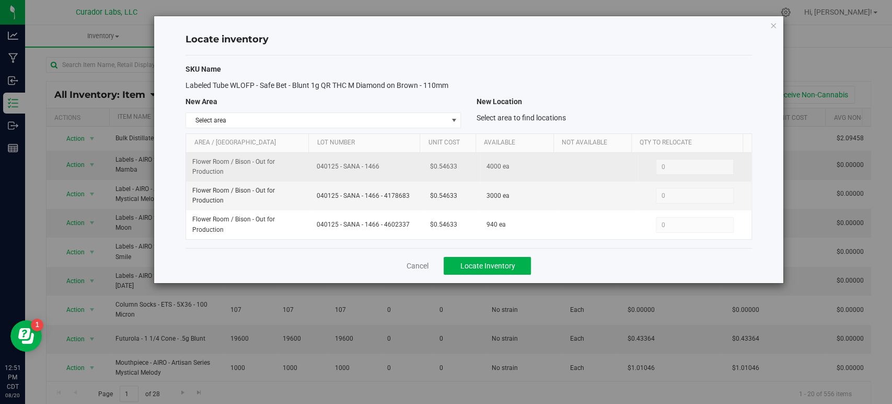
drag, startPoint x: 453, startPoint y: 164, endPoint x: 414, endPoint y: 169, distance: 39.6
click at [414, 169] on tr "Flower Room / Bison - Out for Production 040125 - SANA - 1466 $0.54633 4000 ea …" at bounding box center [468, 167] width 565 height 29
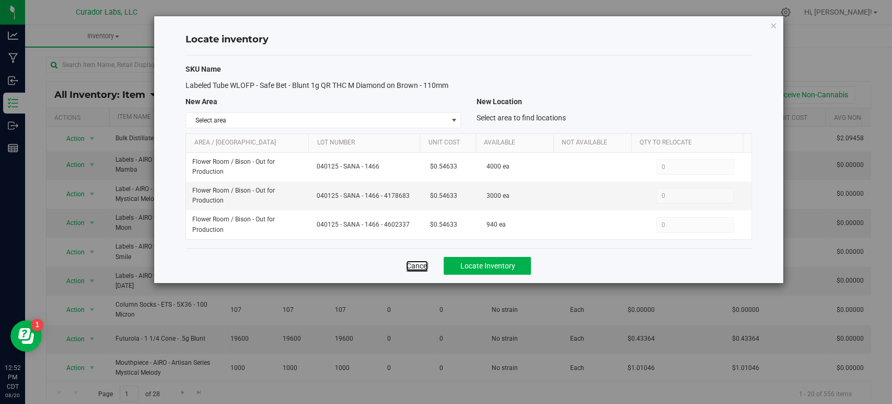
click at [416, 267] on link "Cancel" at bounding box center [417, 265] width 22 height 10
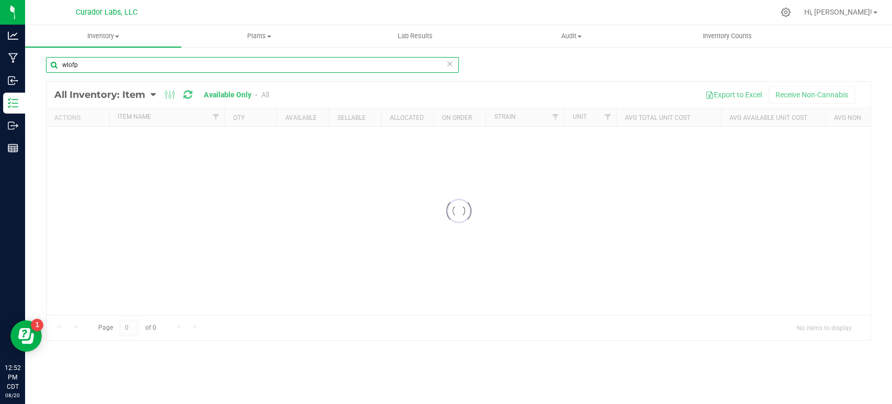
click at [163, 65] on input "wlofp" at bounding box center [252, 65] width 413 height 16
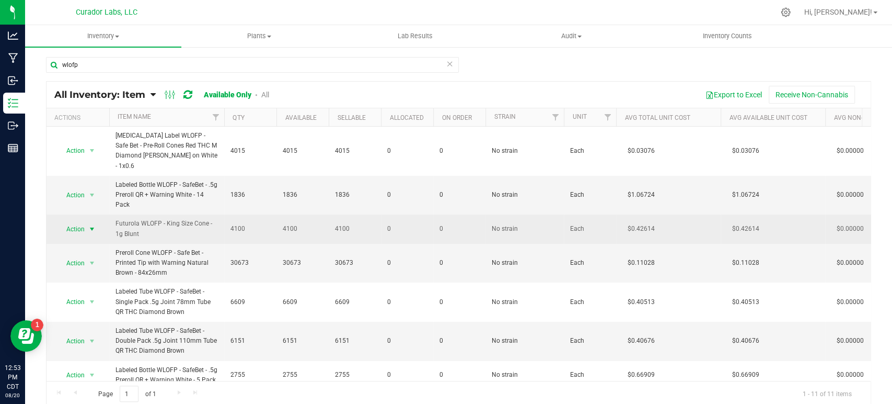
click at [78, 222] on span "Action" at bounding box center [71, 229] width 28 height 15
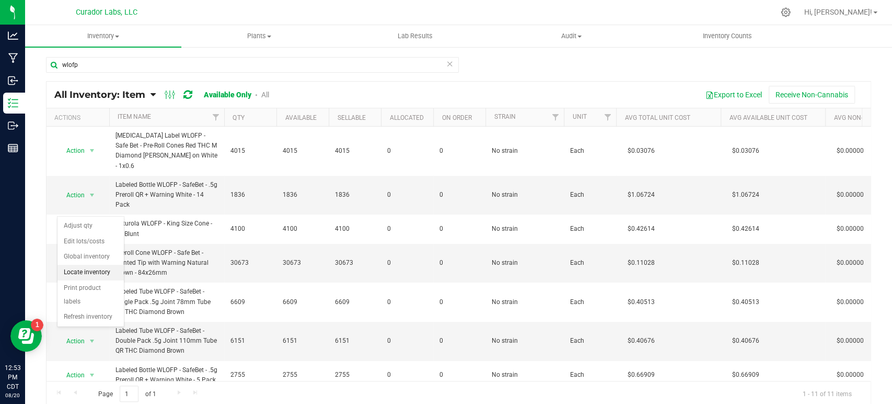
click at [81, 271] on li "Locate inventory" at bounding box center [91, 273] width 66 height 16
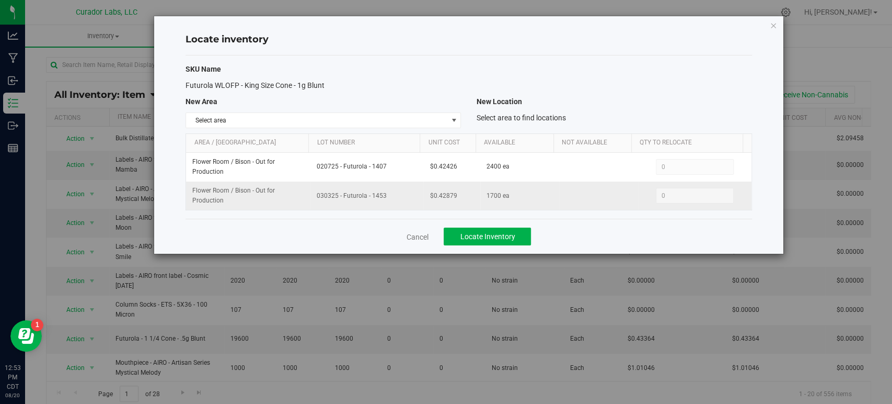
drag, startPoint x: 384, startPoint y: 194, endPoint x: 312, endPoint y: 191, distance: 72.2
click at [312, 191] on td "030325 - Futurola - 1453" at bounding box center [367, 195] width 113 height 28
drag, startPoint x: 367, startPoint y: 188, endPoint x: 380, endPoint y: 182, distance: 14.1
click at [367, 188] on td "030325 - Futurola - 1453" at bounding box center [367, 195] width 113 height 28
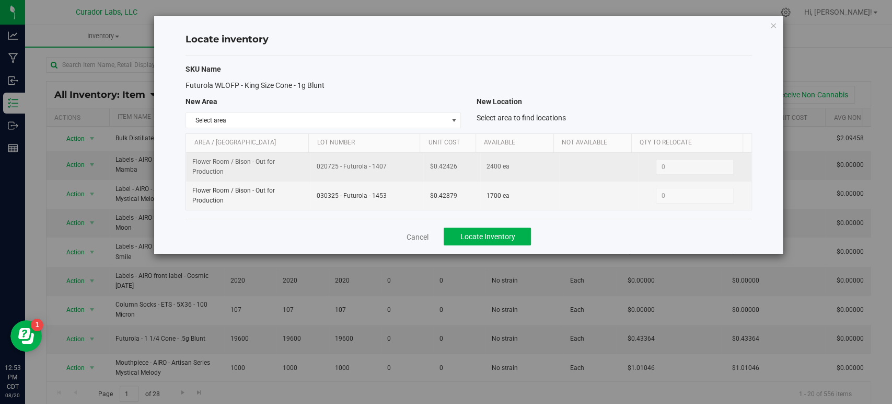
drag, startPoint x: 387, startPoint y: 168, endPoint x: 313, endPoint y: 167, distance: 74.2
click at [313, 167] on td "020725 - Futurola - 1407" at bounding box center [367, 167] width 113 height 29
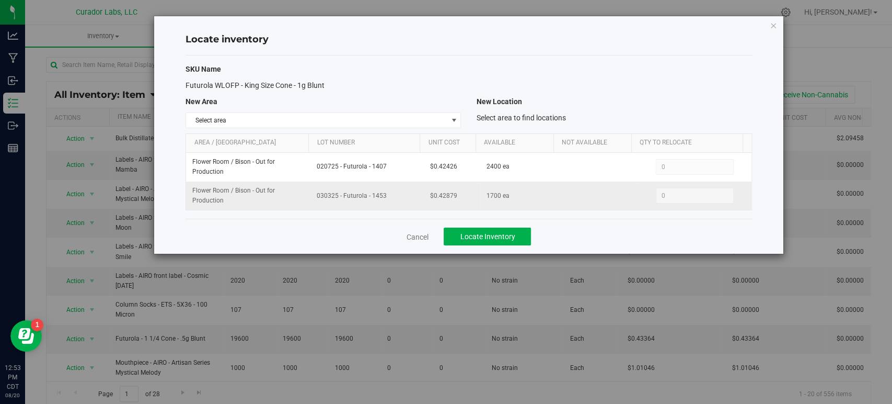
click at [347, 192] on span "030325 - Futurola - 1453" at bounding box center [367, 196] width 100 height 10
drag, startPoint x: 386, startPoint y: 191, endPoint x: 311, endPoint y: 191, distance: 75.3
click at [311, 191] on td "030325 - Futurola - 1453" at bounding box center [367, 195] width 113 height 28
drag, startPoint x: 433, startPoint y: 197, endPoint x: 406, endPoint y: 197, distance: 27.2
click at [406, 197] on tr "Flower Room / Bison - Out for Production 030325 - Futurola - 1453 $0.42879 1700…" at bounding box center [468, 195] width 565 height 28
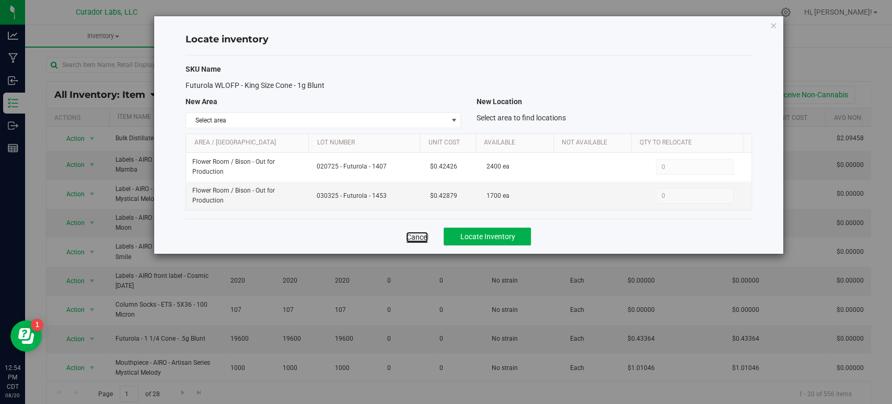
click at [413, 235] on link "Cancel" at bounding box center [417, 237] width 22 height 10
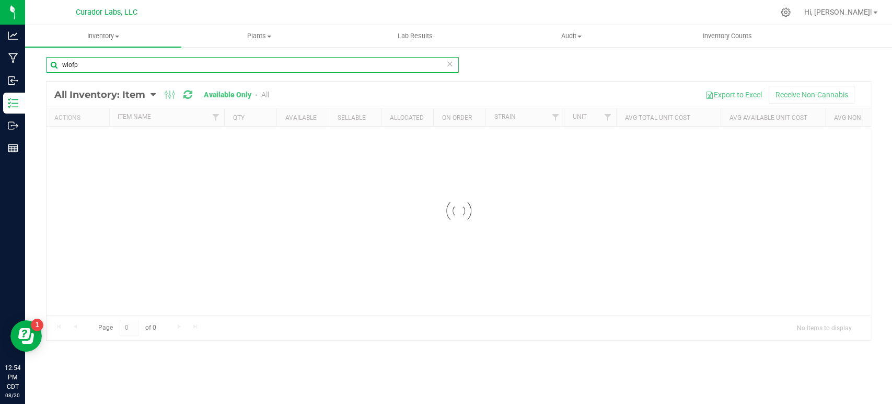
click at [183, 66] on input "wlofp" at bounding box center [252, 65] width 413 height 16
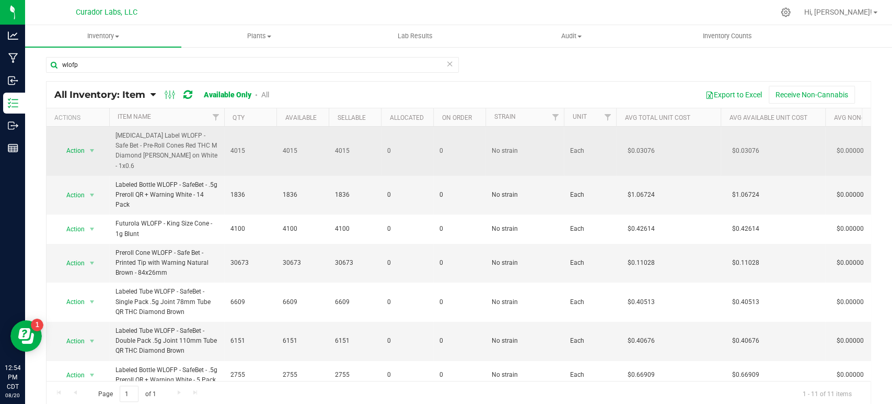
click at [87, 147] on span "select" at bounding box center [92, 150] width 13 height 15
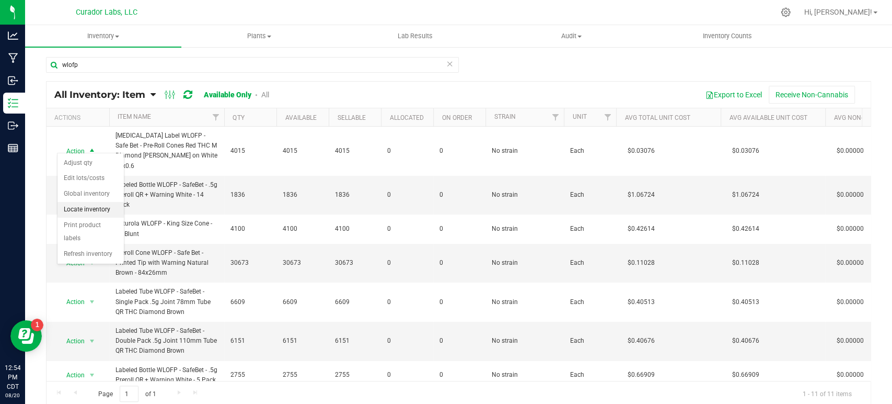
click at [101, 204] on li "Locate inventory" at bounding box center [91, 210] width 66 height 16
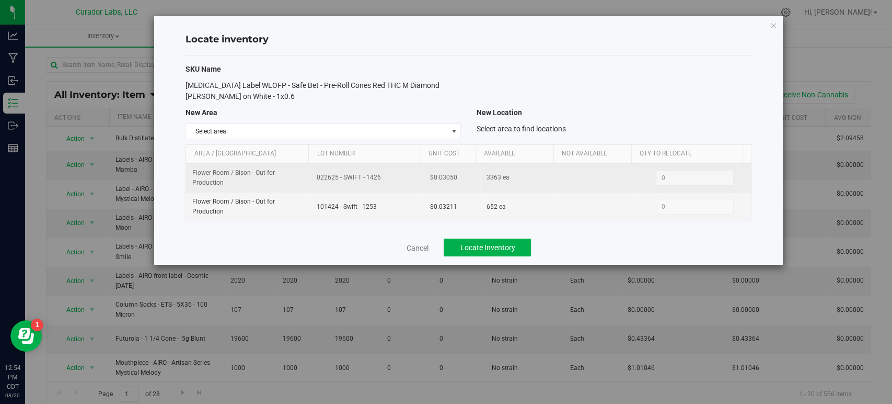
drag, startPoint x: 382, startPoint y: 179, endPoint x: 309, endPoint y: 180, distance: 72.1
click at [311, 180] on td "022625 - SWIFT - 1426" at bounding box center [367, 178] width 113 height 29
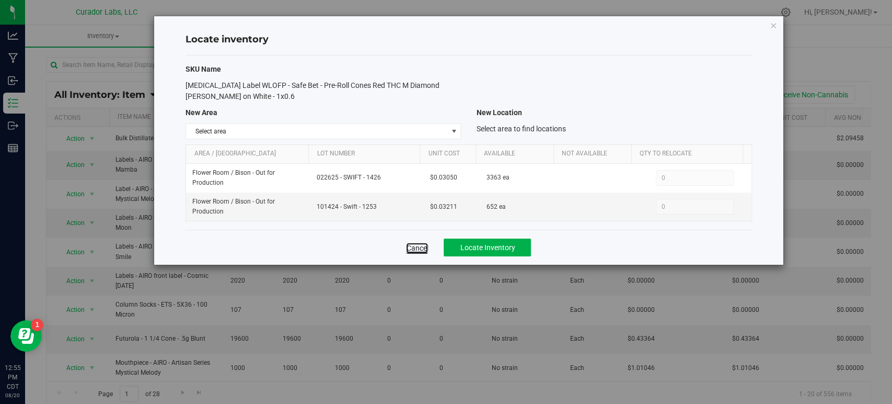
click at [409, 250] on link "Cancel" at bounding box center [417, 248] width 22 height 10
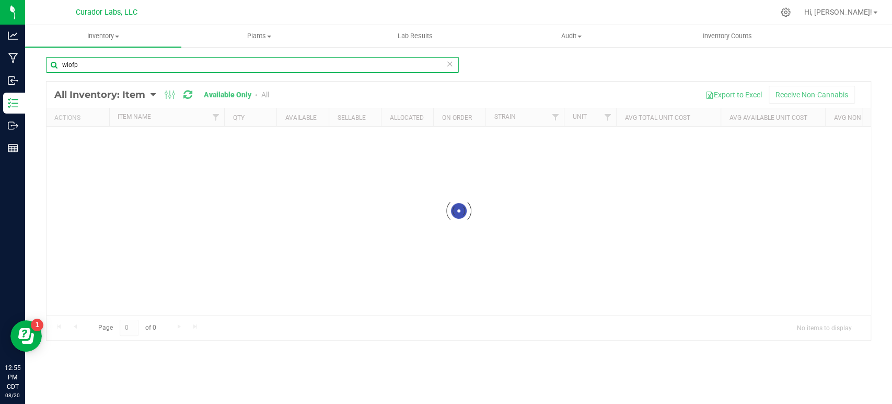
click at [138, 63] on input "wlofp" at bounding box center [252, 65] width 413 height 16
paste input "Cone WLOFP - Safe Bet -Blunt 1G Tobacco Free with Warning on Dutch Brown - 109/…"
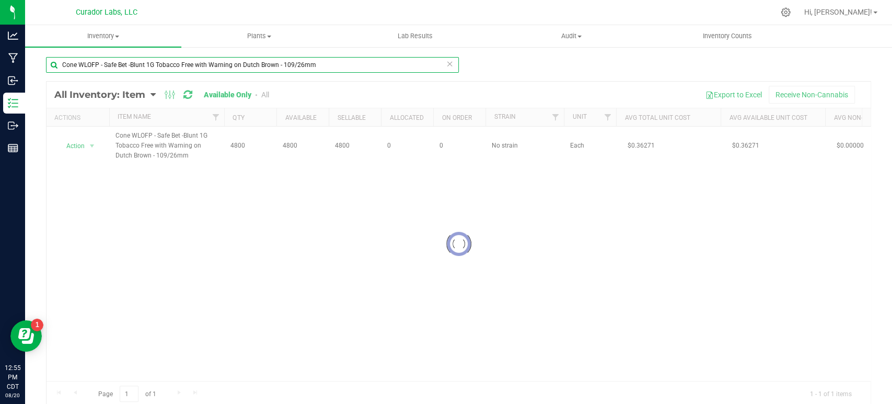
type input "Cone WLOFP - Safe Bet -Blunt 1G Tobacco Free with Warning on Dutch Brown - 109/…"
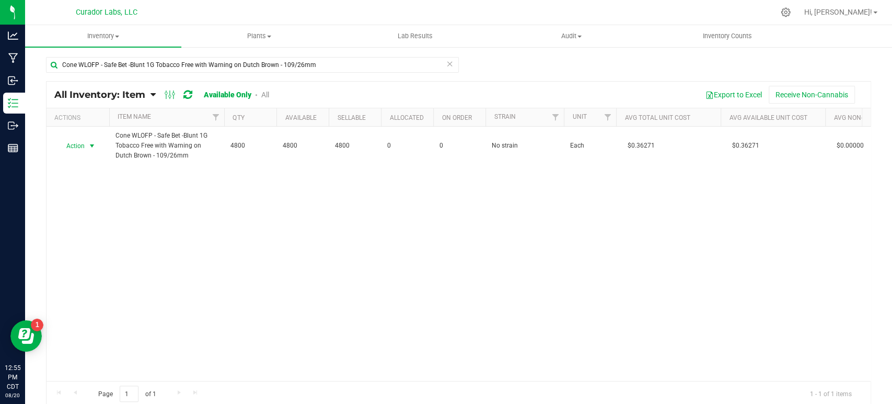
click at [89, 148] on span "select" at bounding box center [92, 146] width 8 height 8
click at [88, 203] on li "Locate inventory" at bounding box center [91, 210] width 66 height 16
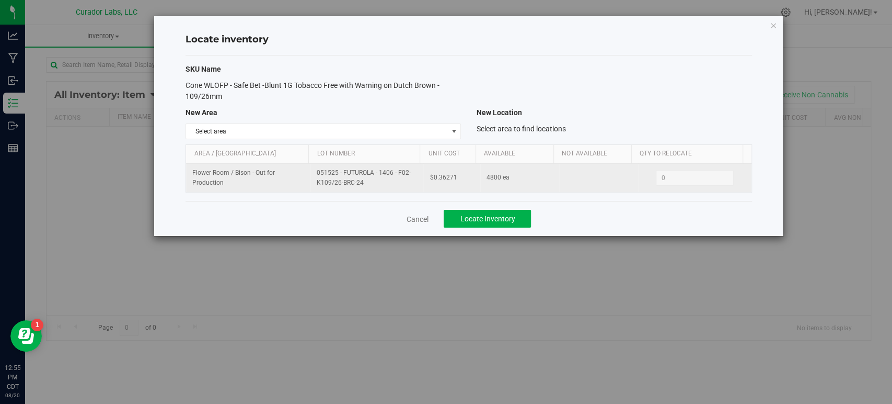
drag, startPoint x: 371, startPoint y: 186, endPoint x: 303, endPoint y: 174, distance: 69.4
click at [303, 174] on tr "Flower Room / Bison - Out for Production 051525 - [GEOGRAPHIC_DATA] - 1406 - F0…" at bounding box center [468, 178] width 565 height 28
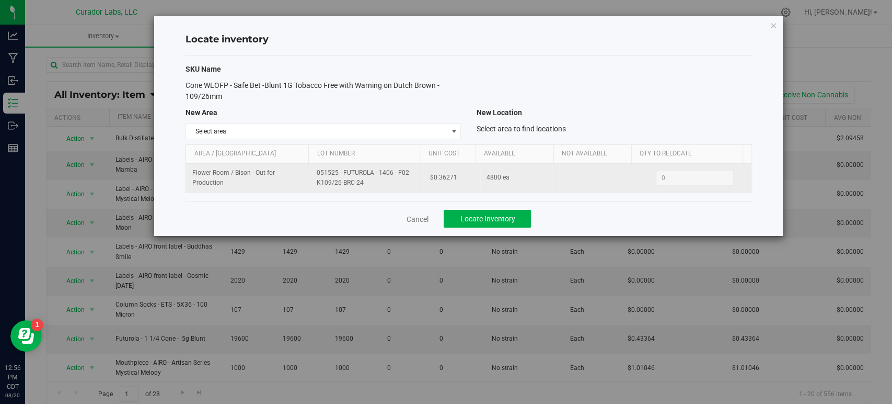
drag, startPoint x: 431, startPoint y: 179, endPoint x: 411, endPoint y: 179, distance: 19.3
click at [411, 179] on tr "Flower Room / Bison - Out for Production 051525 - [GEOGRAPHIC_DATA] - 1406 - F0…" at bounding box center [468, 178] width 565 height 28
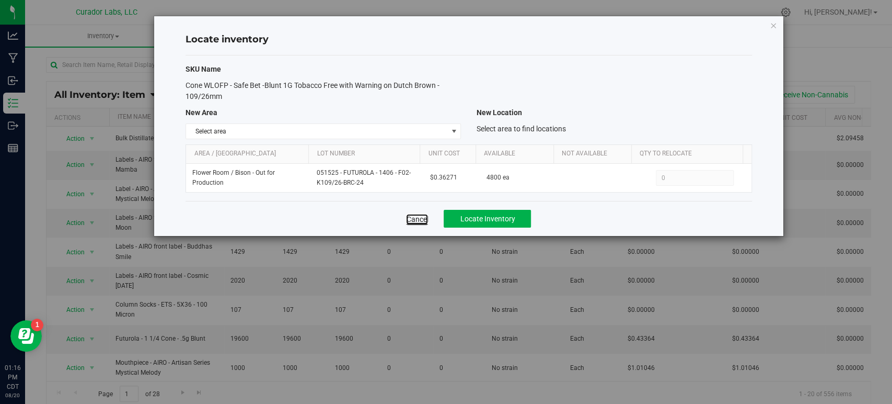
click at [421, 216] on link "Cancel" at bounding box center [417, 219] width 22 height 10
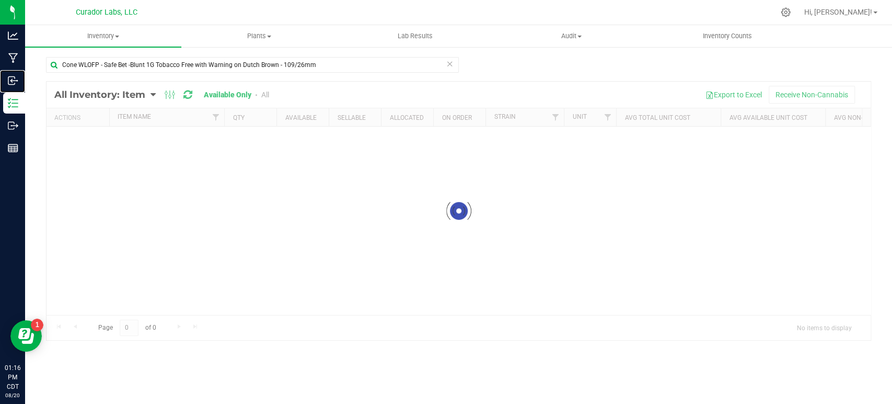
click at [0, 0] on p "Inbound" at bounding box center [0, 0] width 0 height 0
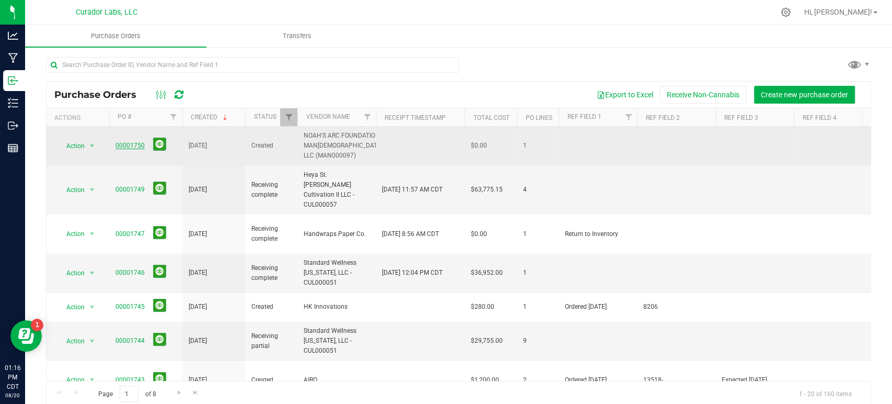
click at [132, 142] on link "00001750" at bounding box center [130, 145] width 29 height 7
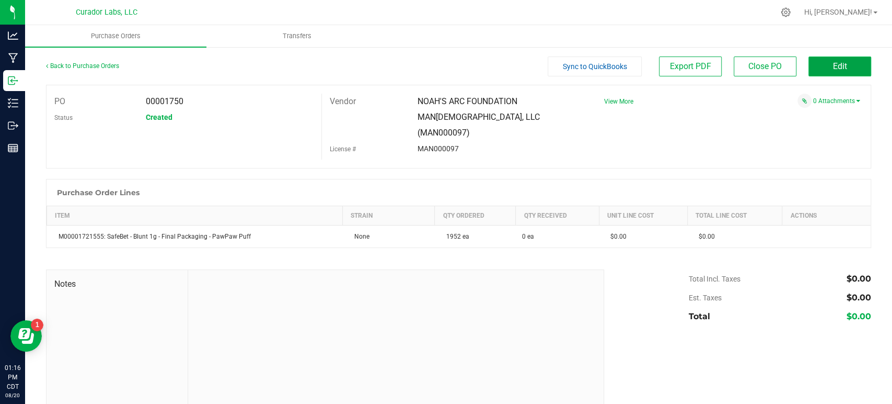
click at [833, 68] on span "Edit" at bounding box center [840, 66] width 14 height 10
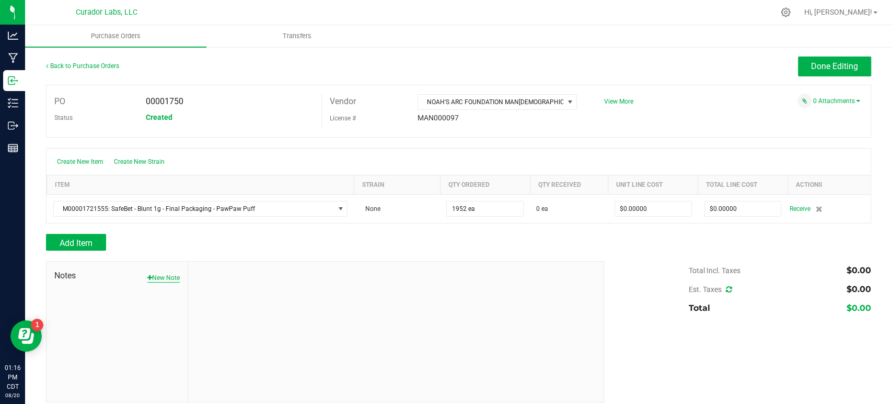
click at [169, 275] on button "New Note" at bounding box center [163, 277] width 32 height 9
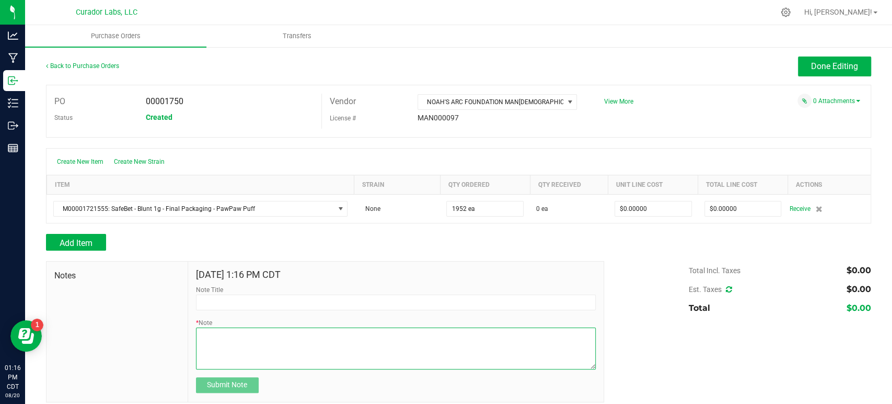
click at [270, 335] on textarea "* Note" at bounding box center [396, 348] width 400 height 42
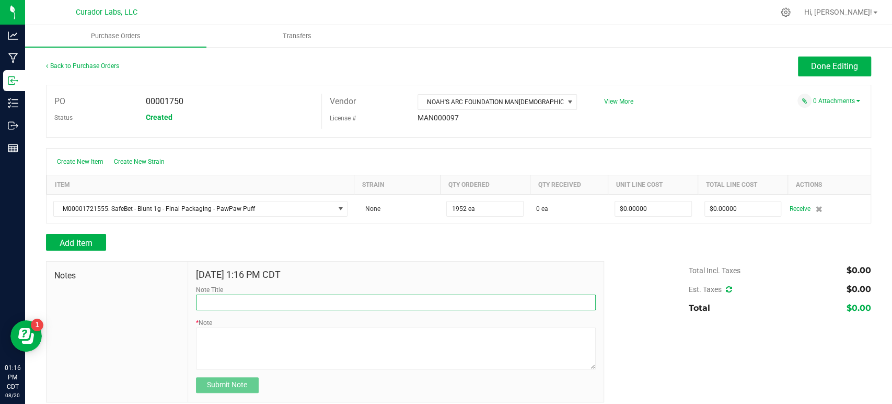
click at [251, 298] on input "Note Title" at bounding box center [396, 302] width 400 height 16
click at [240, 299] on input "Non-Cannabis Costs" at bounding box center [396, 302] width 400 height 16
type input "Non-Cannabis Lots + Costs"
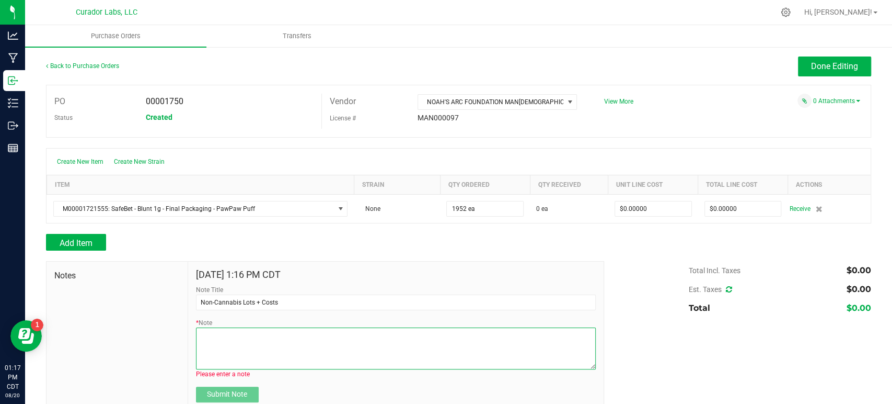
click at [314, 341] on textarea "* Note" at bounding box center [396, 348] width 400 height 42
click at [290, 335] on textarea "* Note" at bounding box center [396, 348] width 400 height 42
paste textarea "Futurola WLOFP - King Size Cone - 1g Blunt"
click at [197, 330] on textarea "* Note" at bounding box center [396, 348] width 400 height 42
click at [225, 341] on textarea "* Note" at bounding box center [396, 348] width 400 height 42
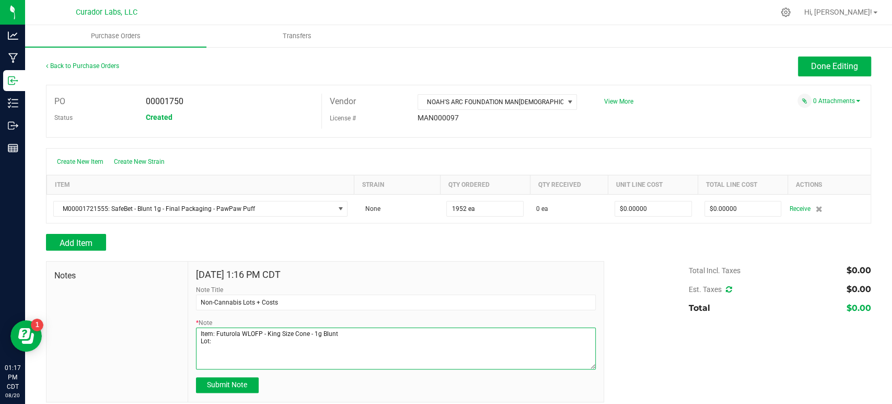
click at [240, 342] on textarea "* Note" at bounding box center [396, 348] width 400 height 42
paste textarea "020725 - Futurola - 1407"
click at [255, 354] on textarea "* Note" at bounding box center [396, 348] width 400 height 42
paste textarea "$0.42"
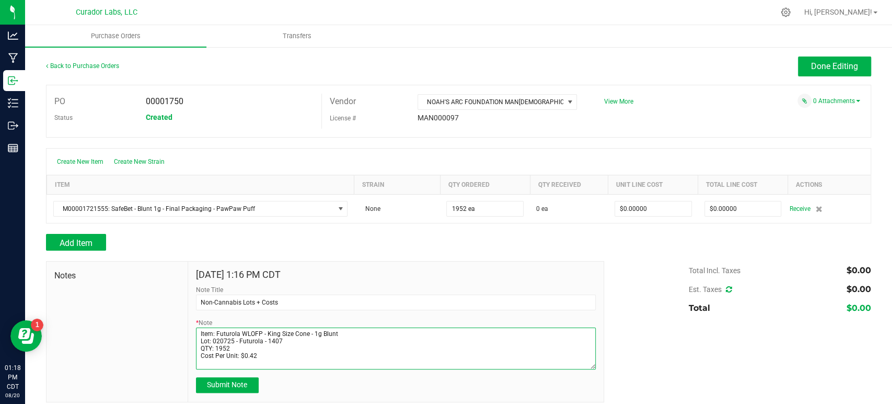
click at [206, 360] on textarea "* Note" at bounding box center [396, 348] width 400 height 42
paste textarea "[MEDICAL_DATA] Label WLOFP - Safe Bet - Pre-Roll Cones Red THC M Diamond [PERSO…"
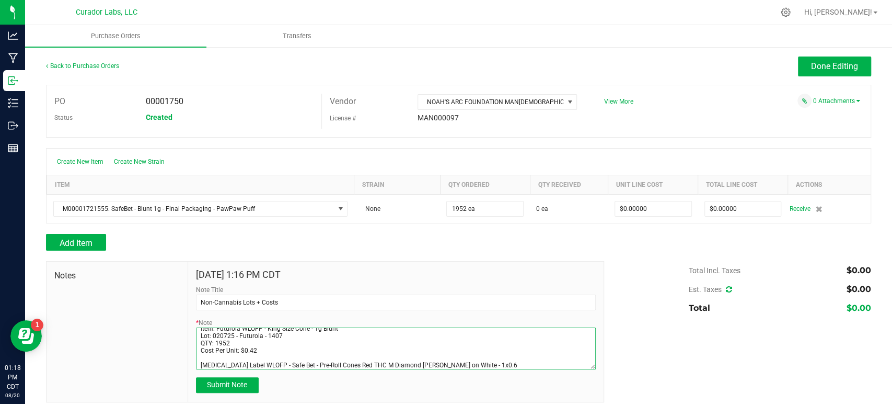
scroll to position [13, 0]
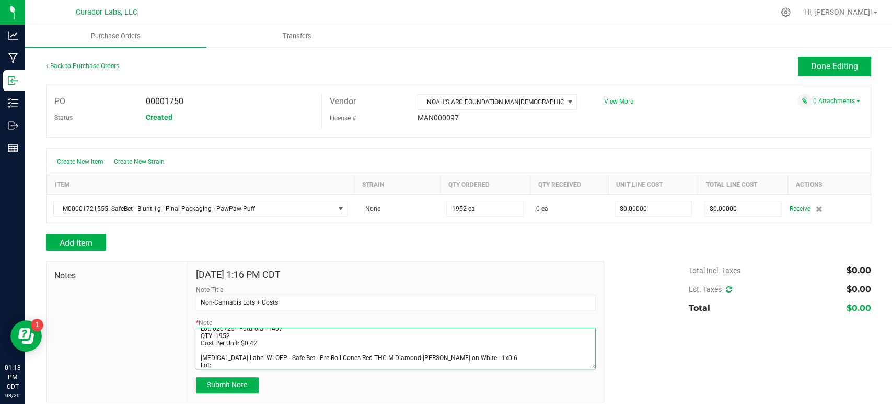
click at [224, 367] on textarea "* Note" at bounding box center [396, 348] width 400 height 42
paste textarea "101424 - Swift - 1253"
click at [282, 364] on textarea "* Note" at bounding box center [396, 348] width 400 height 42
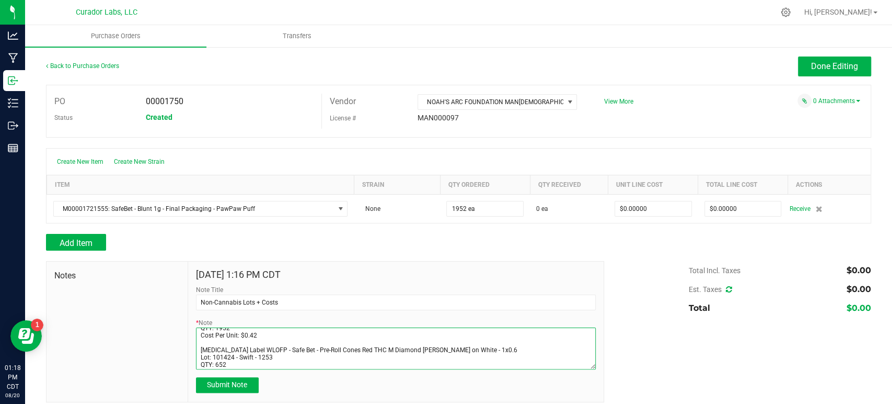
scroll to position [28, 0]
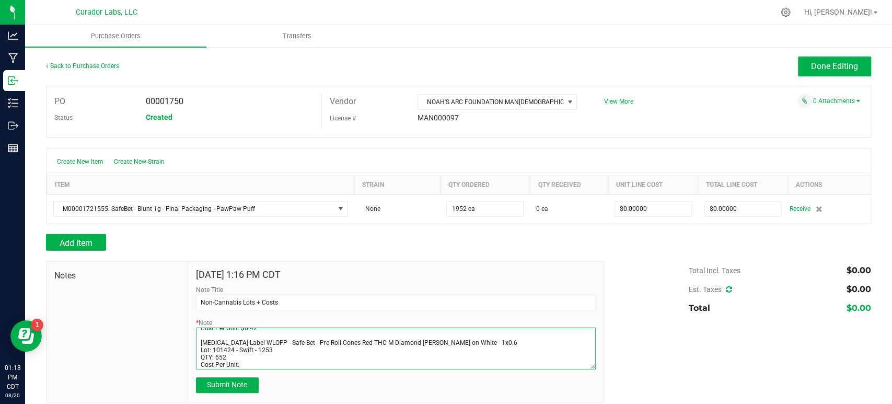
click at [253, 363] on textarea "* Note" at bounding box center [396, 348] width 400 height 42
paste textarea "$0.03"
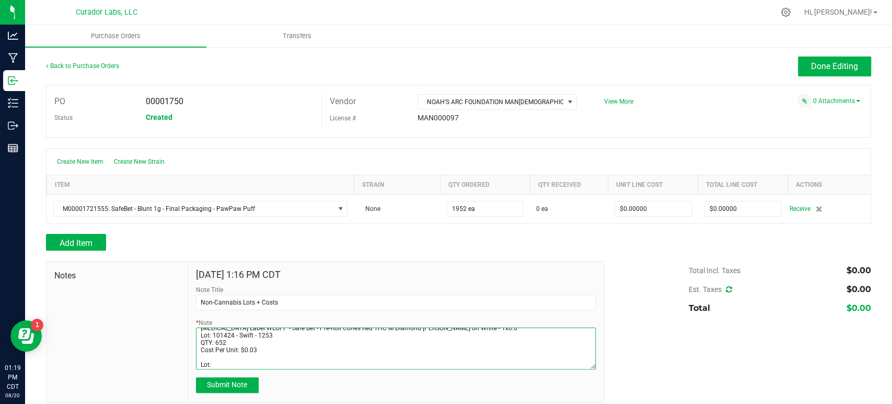
click at [222, 365] on textarea "* Note" at bounding box center [396, 348] width 400 height 42
paste textarea "022625 - SWIFT - 1426"
click at [208, 364] on textarea "* Note" at bounding box center [396, 348] width 400 height 42
click at [329, 355] on textarea "* Note" at bounding box center [396, 348] width 400 height 42
click at [318, 360] on textarea "* Note" at bounding box center [396, 348] width 400 height 42
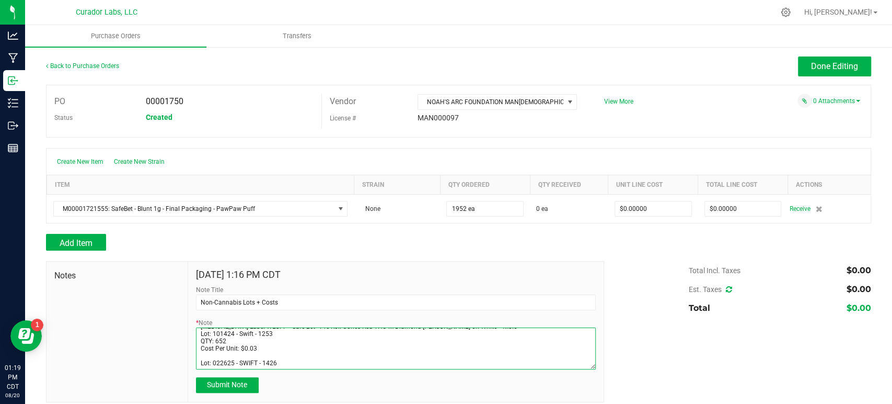
scroll to position [50, 0]
click at [226, 365] on textarea "* Note" at bounding box center [396, 348] width 400 height 42
paste textarea "1300"
click at [245, 363] on textarea "* Note" at bounding box center [396, 348] width 400 height 42
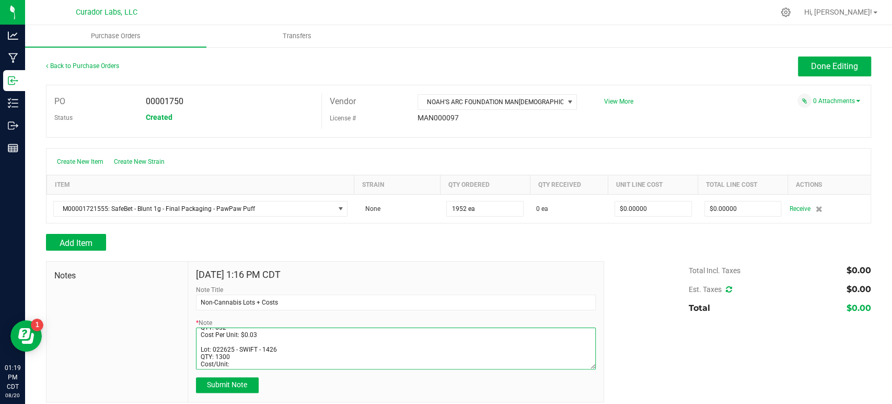
paste textarea "$0.03"
click at [276, 361] on textarea "* Note" at bounding box center [396, 348] width 400 height 42
click at [218, 365] on textarea "* Note" at bounding box center [396, 348] width 400 height 42
paste textarea "Labeled Tube WLOFP - Safe Bet - Blunt 1g QR THC M Diamond on Brown - 110mm"
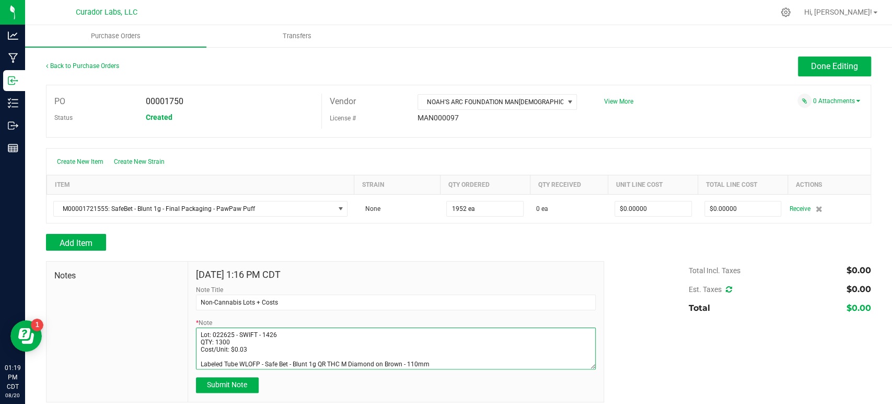
scroll to position [79, 0]
click at [261, 362] on textarea "* Note" at bounding box center [396, 348] width 400 height 42
paste textarea "040125 - SANA - 1466 - 4178683"
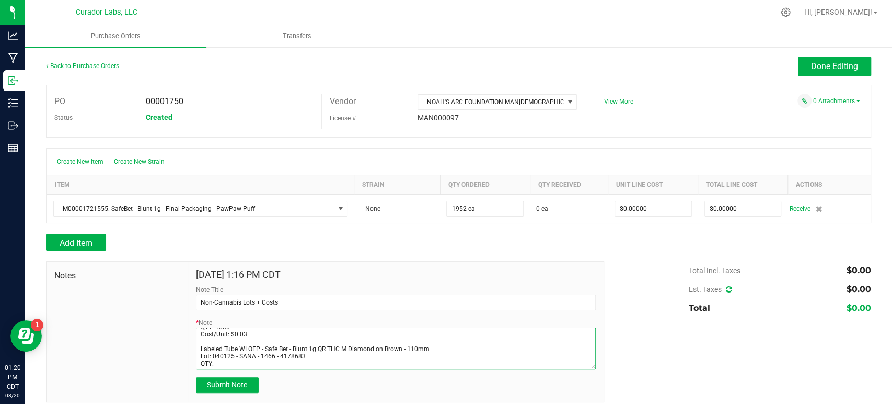
click at [219, 364] on textarea "* Note" at bounding box center [396, 348] width 400 height 42
paste textarea "1952"
click at [238, 361] on textarea "* Note" at bounding box center [396, 348] width 400 height 42
paste textarea "$0.55"
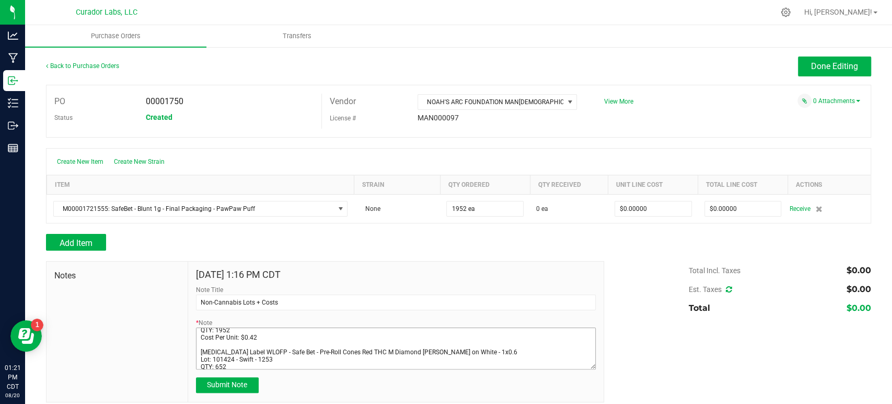
scroll to position [0, 0]
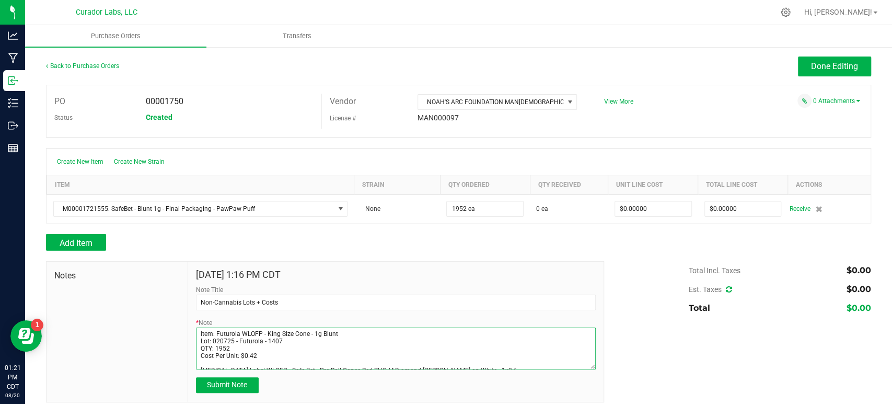
click at [343, 330] on textarea "* Note" at bounding box center [396, 348] width 400 height 42
drag, startPoint x: 268, startPoint y: 356, endPoint x: 238, endPoint y: 357, distance: 29.3
click at [238, 357] on textarea "* Note" at bounding box center [396, 348] width 400 height 42
click at [370, 330] on textarea "* Note" at bounding box center [396, 348] width 400 height 42
paste textarea "$0.42"
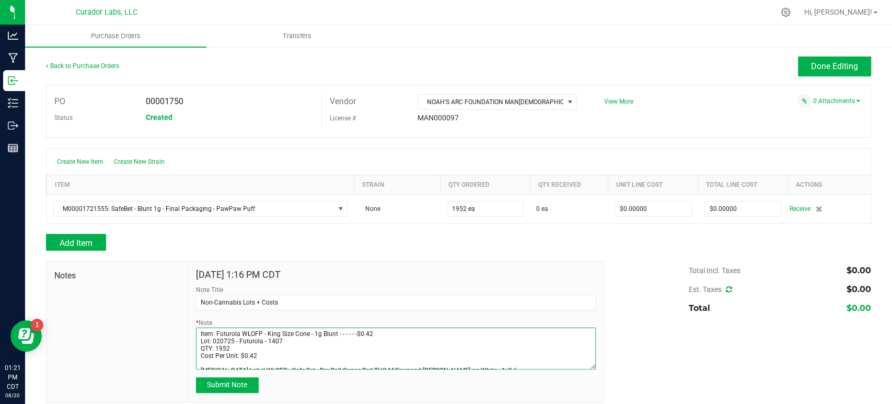
click at [351, 331] on textarea "* Note" at bounding box center [396, 348] width 400 height 42
drag, startPoint x: 372, startPoint y: 336, endPoint x: 334, endPoint y: 339, distance: 38.3
click at [334, 339] on textarea "* Note" at bounding box center [396, 348] width 400 height 42
click at [335, 331] on textarea "* Note" at bounding box center [396, 348] width 400 height 42
drag, startPoint x: 336, startPoint y: 331, endPoint x: 390, endPoint y: 331, distance: 54.4
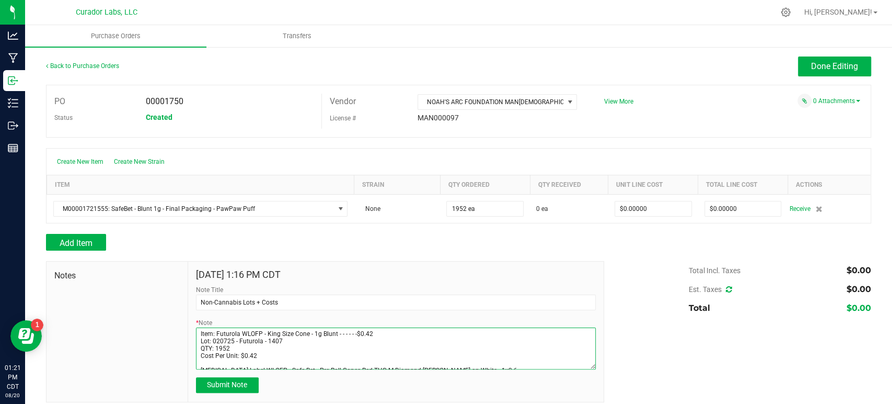
click at [390, 331] on textarea "* Note" at bounding box center [396, 348] width 400 height 42
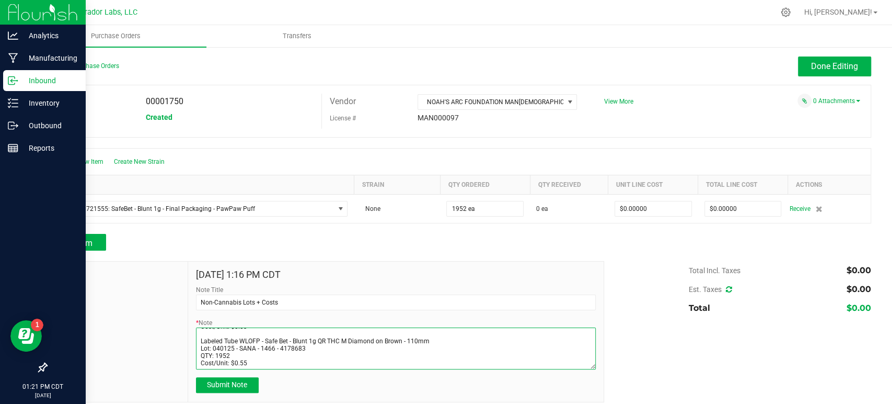
type textarea "Item: Futurola WLOFP - King Size Cone - 1g Blunt Lot: 020725 - Futurola - 1407 …"
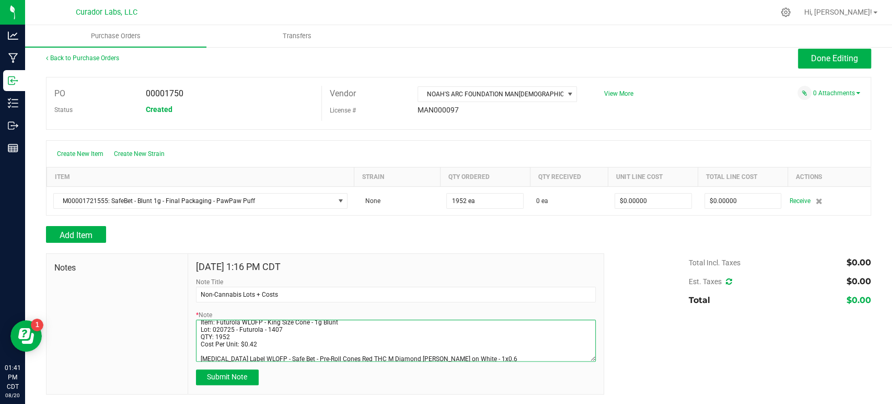
scroll to position [0, 0]
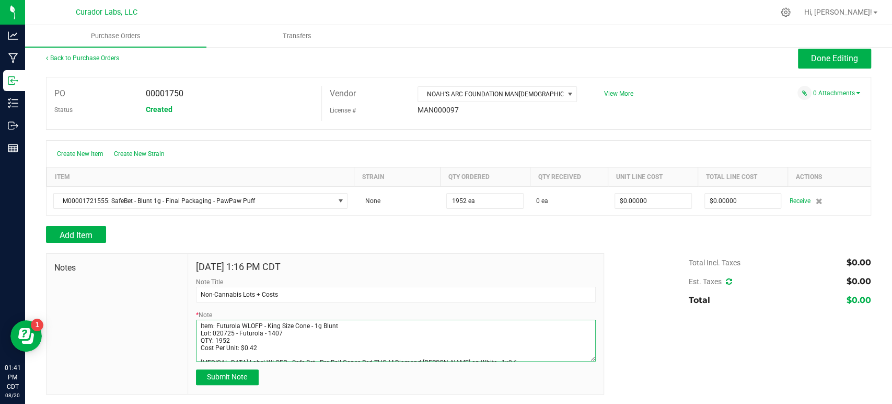
drag, startPoint x: 223, startPoint y: 336, endPoint x: 176, endPoint y: 297, distance: 61.6
click at [176, 297] on div "Notes [DATE] 1:16 PM CDT Note Title Non-Cannabis Lots + Costs * Note Submit Note" at bounding box center [325, 323] width 558 height 141
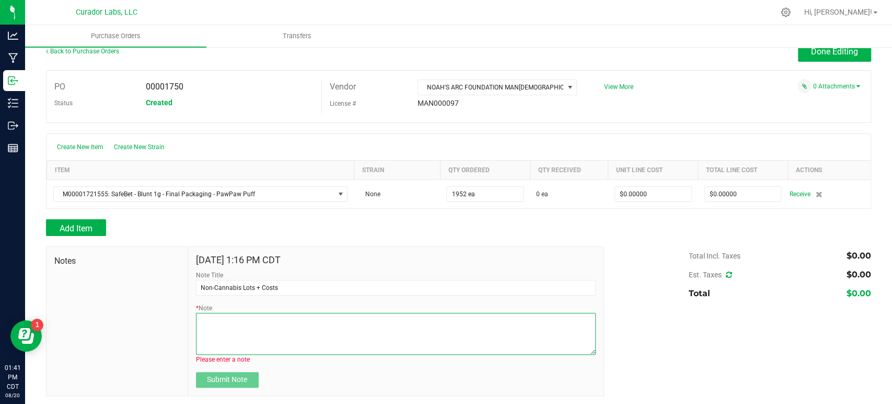
scroll to position [16, 0]
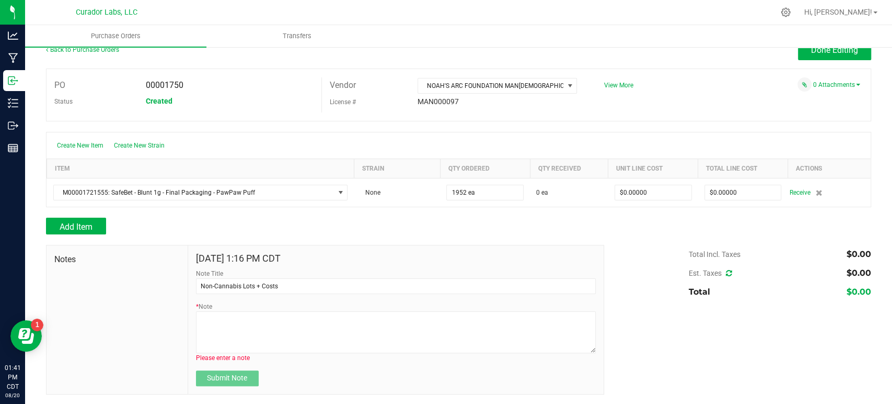
click at [306, 377] on div "Submit Note" at bounding box center [396, 378] width 400 height 16
click at [835, 53] on span "Done Editing" at bounding box center [834, 50] width 47 height 10
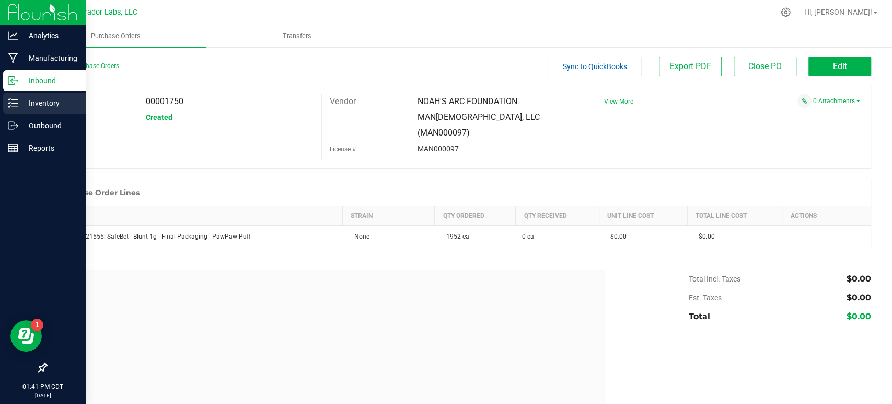
click at [11, 103] on icon at bounding box center [13, 103] width 10 height 10
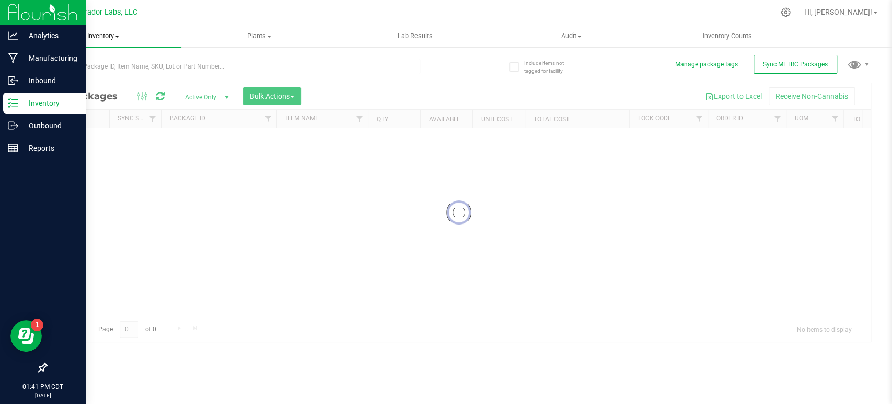
click at [109, 40] on span "Inventory" at bounding box center [103, 35] width 156 height 9
click at [82, 72] on span "All inventory" at bounding box center [60, 75] width 71 height 9
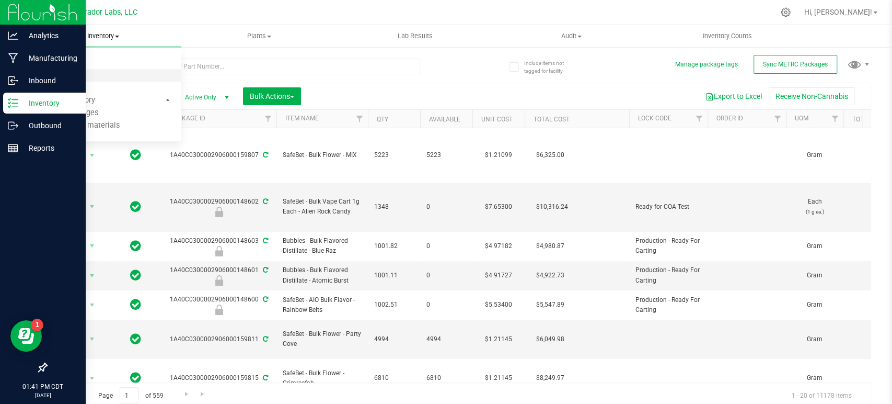
click at [82, 72] on span "All inventory" at bounding box center [60, 75] width 71 height 9
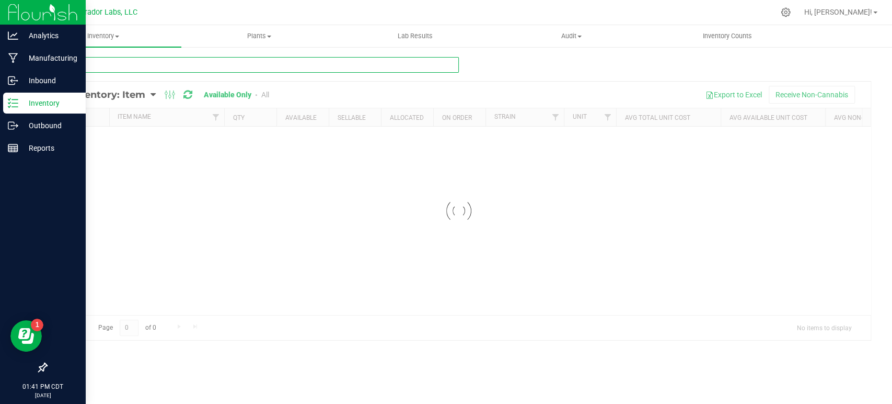
click at [88, 65] on input "text" at bounding box center [252, 65] width 413 height 16
paste input "Product Label – Compliance – 1.5” x 1" white label"
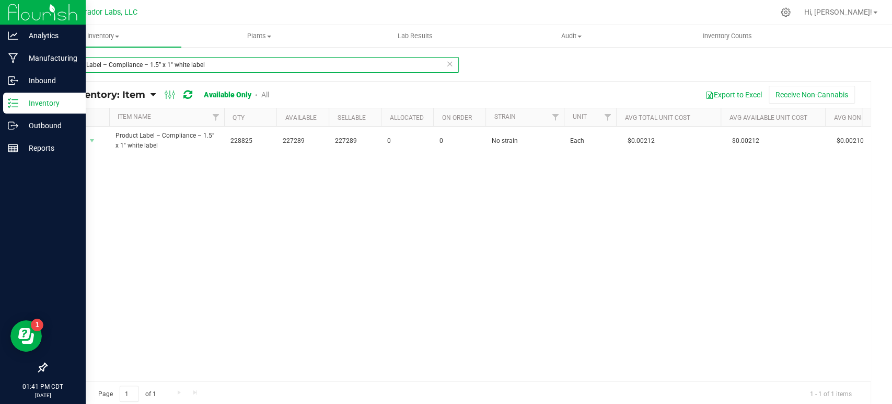
click at [101, 66] on input "Product Label – Compliance – 1.5” x 1" white label" at bounding box center [252, 65] width 413 height 16
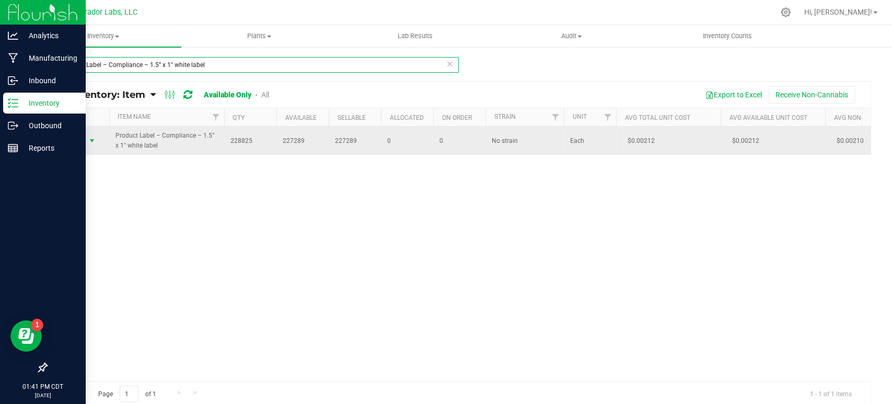
type input "Product Label – Compliance – 1.5” x 1" white label"
click at [80, 138] on span "Action" at bounding box center [71, 140] width 28 height 15
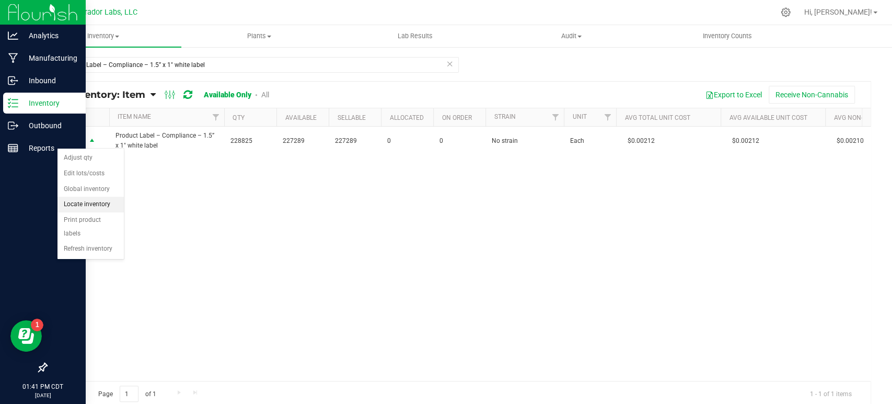
click at [82, 204] on li "Locate inventory" at bounding box center [91, 205] width 66 height 16
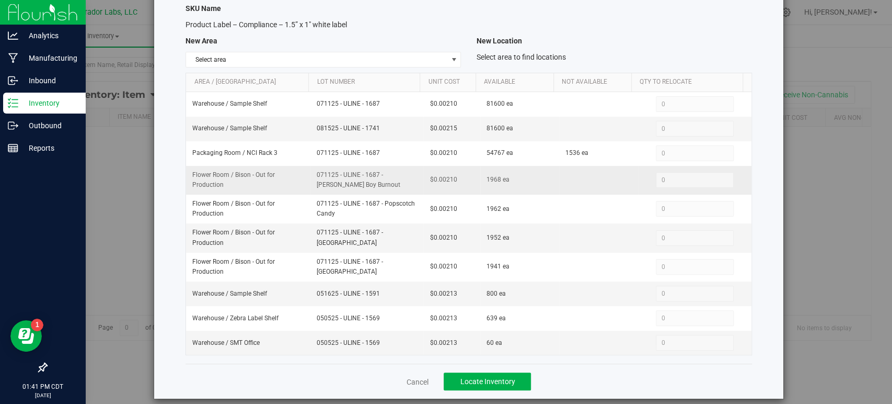
scroll to position [70, 0]
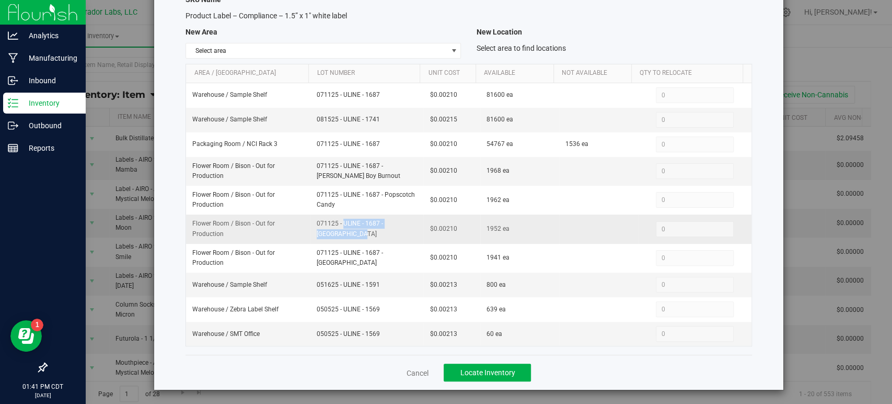
drag, startPoint x: 394, startPoint y: 228, endPoint x: 305, endPoint y: 228, distance: 88.3
click at [311, 228] on td "071125 - ULINE - 1687 - [GEOGRAPHIC_DATA]" at bounding box center [367, 228] width 113 height 29
drag, startPoint x: 444, startPoint y: 229, endPoint x: 418, endPoint y: 232, distance: 26.8
click at [423, 232] on td "$0.00210" at bounding box center [451, 228] width 56 height 29
click at [409, 370] on link "Cancel" at bounding box center [417, 372] width 22 height 10
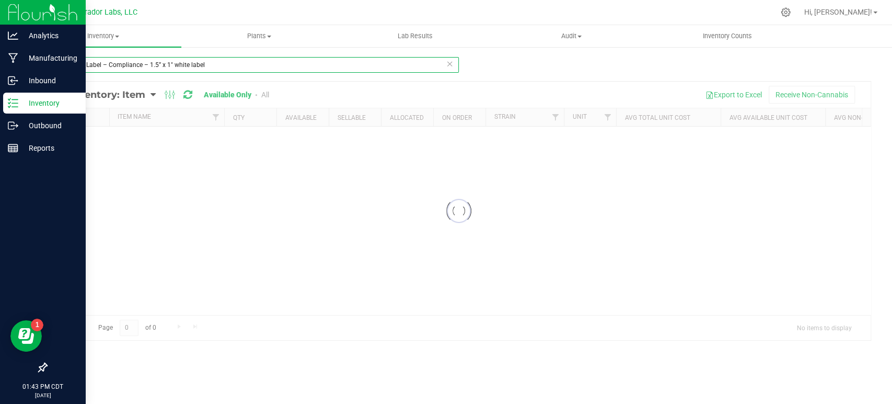
click at [163, 61] on input "Product Label – Compliance – 1.5” x 1" white label" at bounding box center [252, 65] width 413 height 16
paste input "Case Box - Peach - 4x4x5"
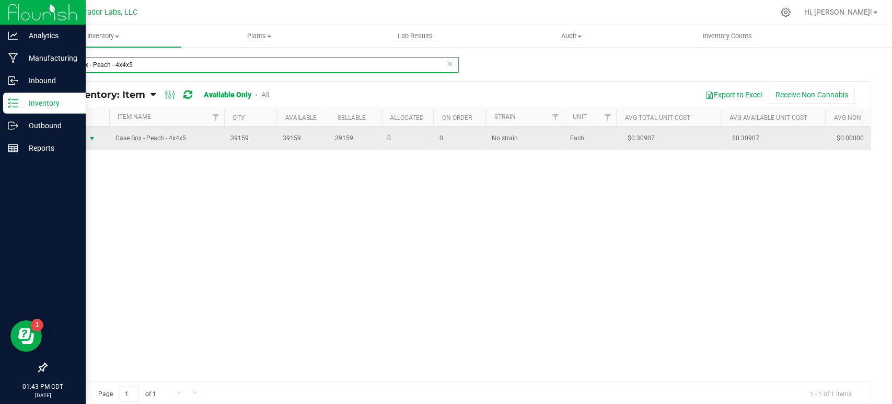
type input "Case Box - Peach - 4x4x5"
click at [86, 138] on span "select" at bounding box center [92, 138] width 13 height 15
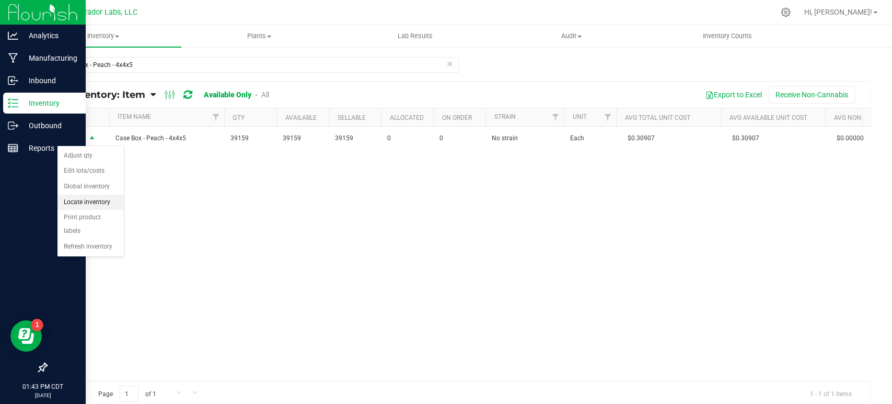
click at [98, 199] on li "Locate inventory" at bounding box center [91, 202] width 66 height 16
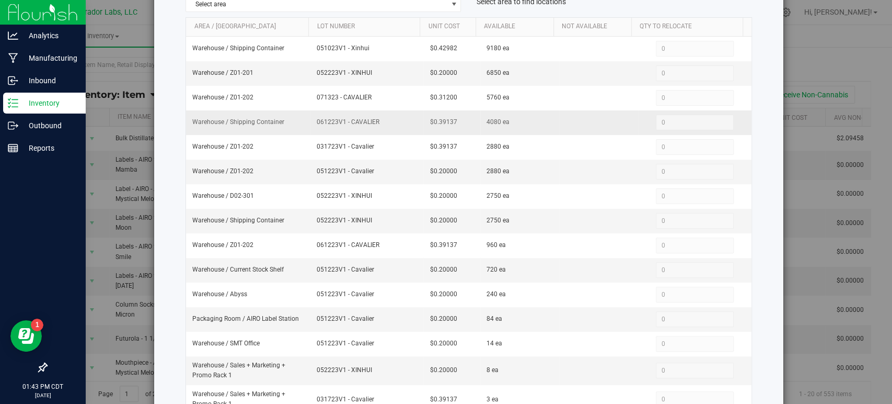
scroll to position [174, 0]
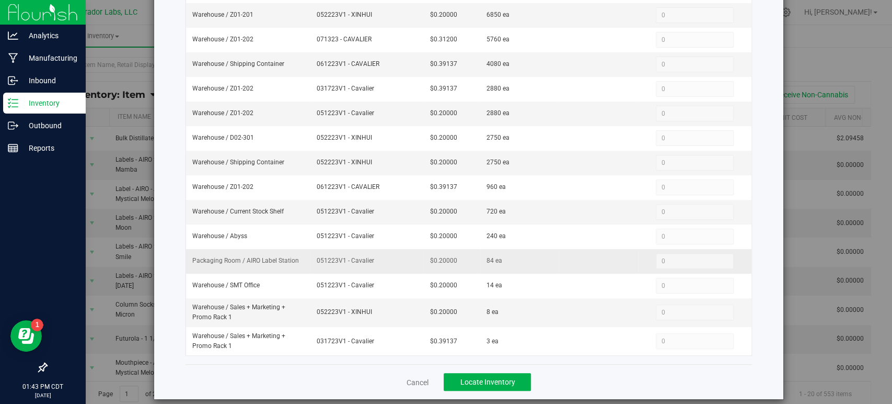
drag, startPoint x: 369, startPoint y: 258, endPoint x: 313, endPoint y: 257, distance: 55.9
click at [317, 257] on span "051223V1 - Cavalier" at bounding box center [367, 261] width 100 height 10
click at [417, 377] on link "Cancel" at bounding box center [417, 382] width 22 height 10
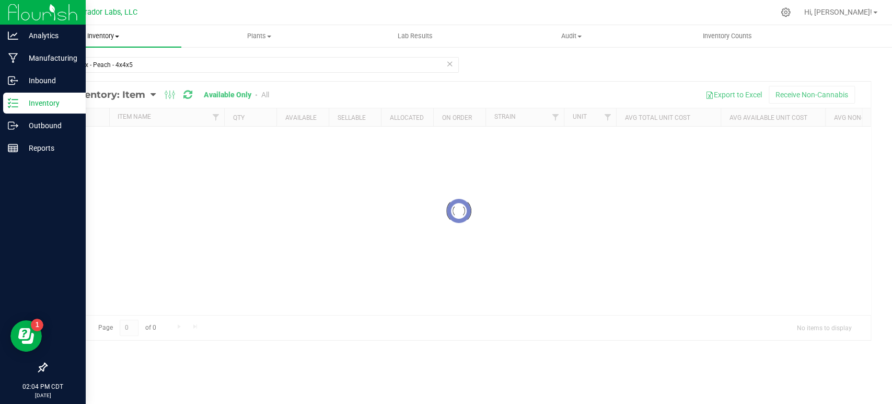
click at [106, 35] on span "Inventory" at bounding box center [103, 35] width 156 height 9
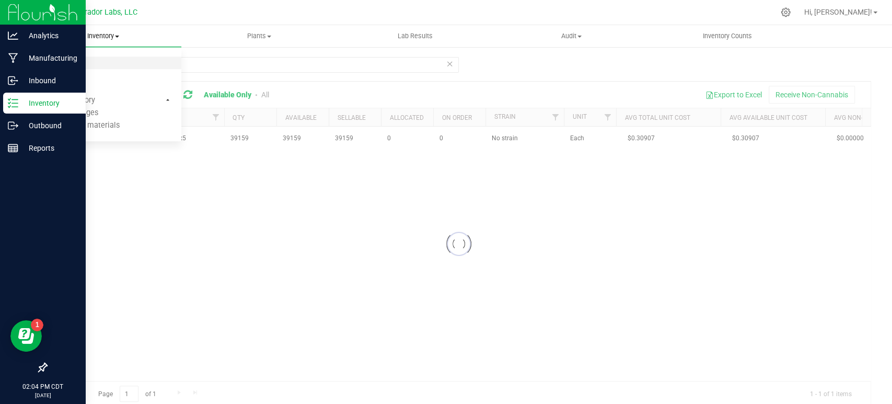
click at [68, 62] on span "All packages" at bounding box center [61, 63] width 72 height 9
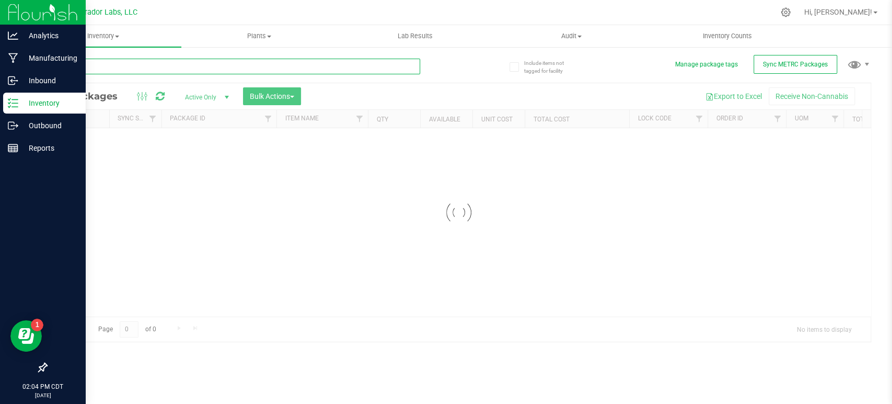
click at [101, 66] on input "text" at bounding box center [233, 67] width 374 height 16
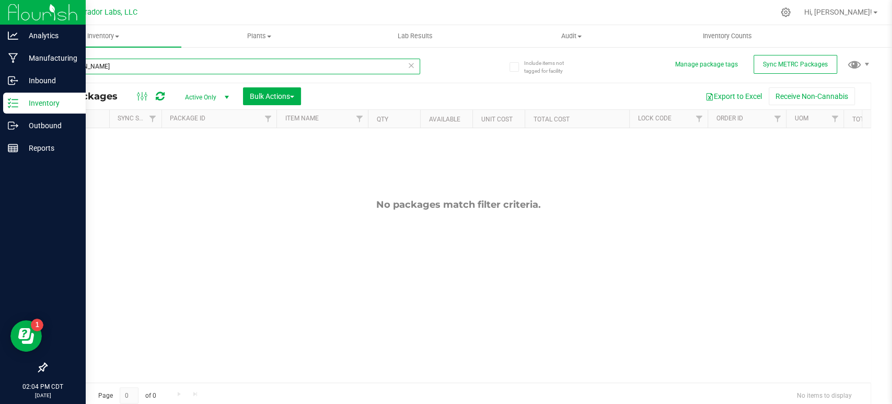
type input "[PERSON_NAME]"
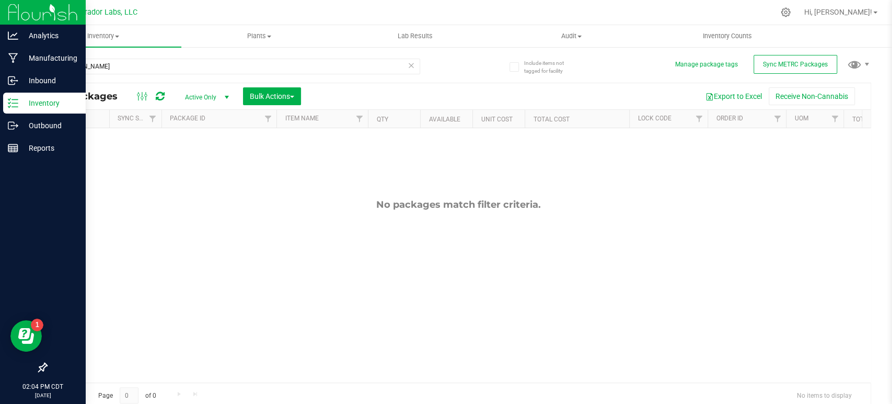
click at [209, 96] on span "Active Only" at bounding box center [205, 97] width 58 height 15
click at [200, 162] on li "All" at bounding box center [204, 161] width 56 height 16
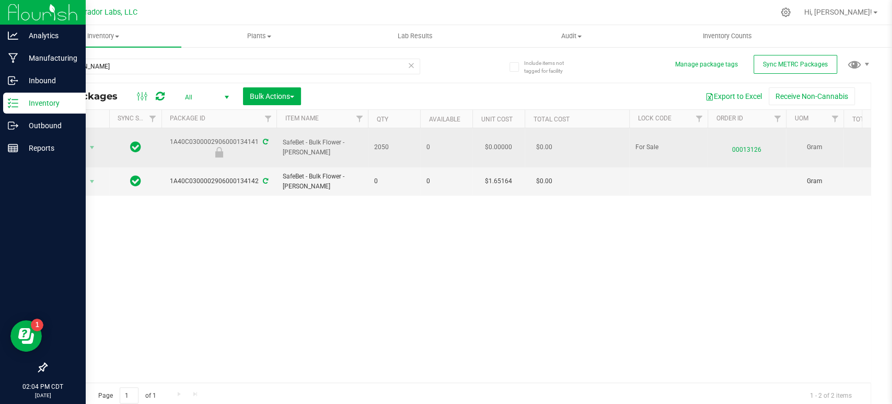
drag, startPoint x: 362, startPoint y: 144, endPoint x: 282, endPoint y: 143, distance: 80.0
click at [282, 143] on td "SafeBet - Bulk Flower - [PERSON_NAME]" at bounding box center [322, 147] width 91 height 39
drag, startPoint x: 257, startPoint y: 136, endPoint x: 157, endPoint y: 137, distance: 99.3
